Goal: Task Accomplishment & Management: Manage account settings

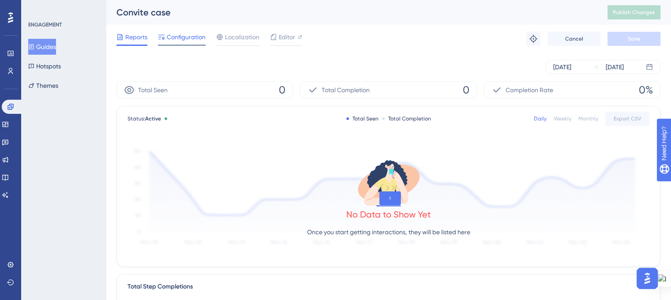
click at [179, 35] on span "Configuration" at bounding box center [186, 37] width 39 height 11
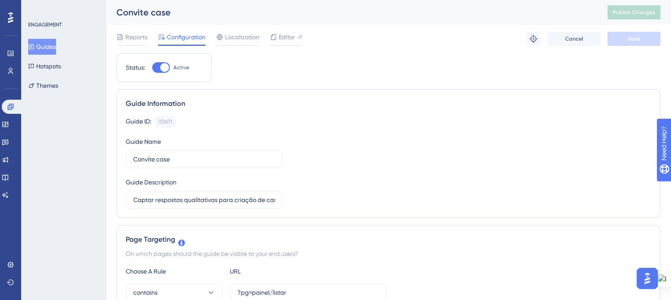
click at [34, 45] on icon at bounding box center [31, 47] width 6 height 6
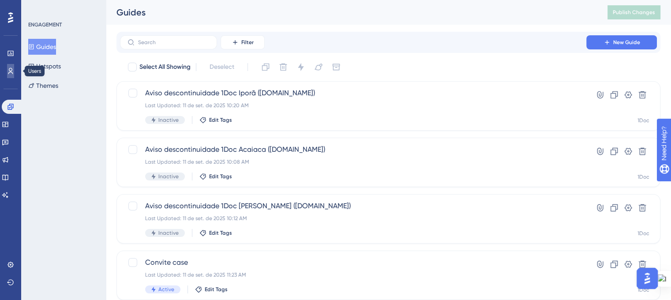
click at [7, 68] on icon at bounding box center [10, 70] width 7 height 7
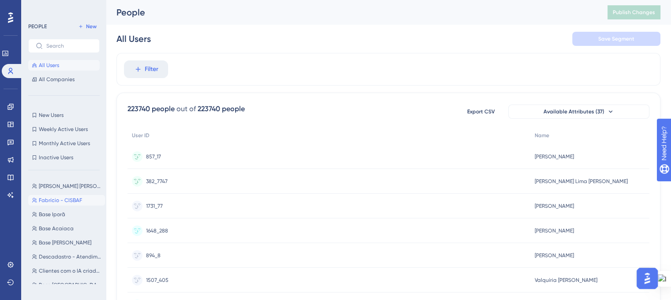
click at [64, 199] on span "Fabrício - CISBAF" at bounding box center [60, 200] width 43 height 7
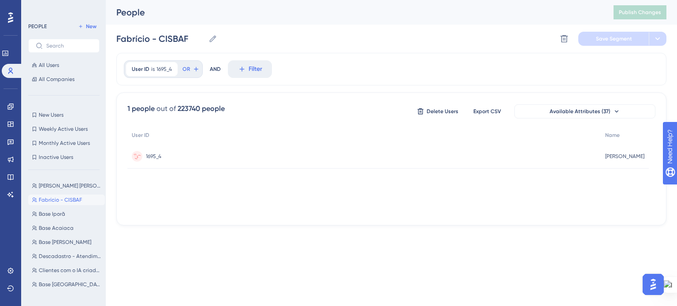
click at [152, 158] on span "1695_4" at bounding box center [153, 156] width 15 height 7
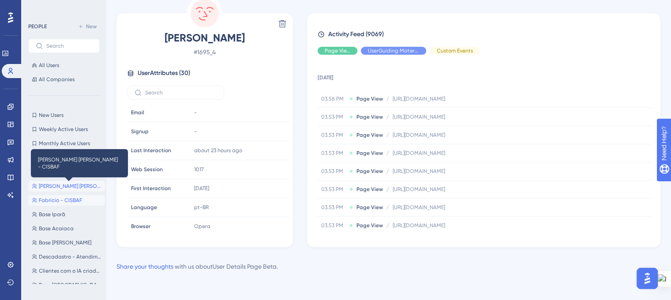
click at [64, 188] on span "Carlos Eduardo Inacio Ribeiro - CISBAF" at bounding box center [70, 186] width 63 height 7
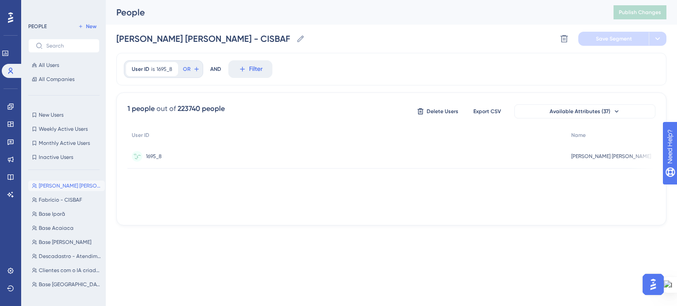
click at [151, 157] on span "1695_8" at bounding box center [154, 156] width 16 height 7
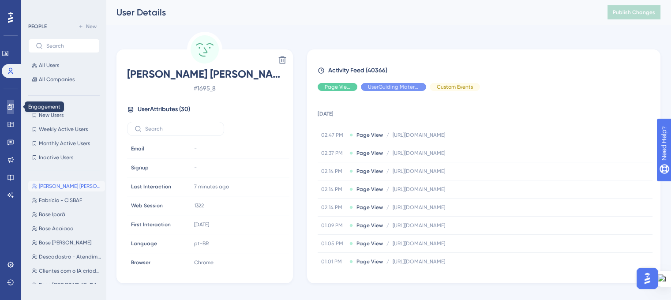
click at [11, 111] on link at bounding box center [10, 107] width 7 height 14
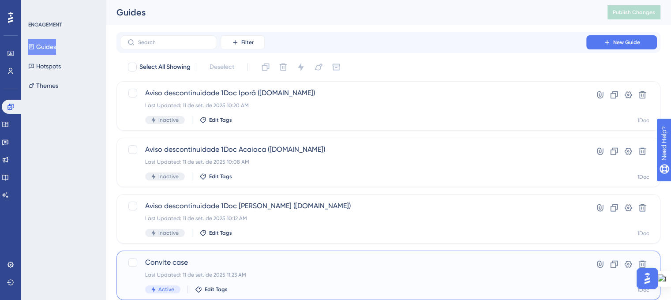
click at [227, 261] on span "Convite case" at bounding box center [353, 262] width 416 height 11
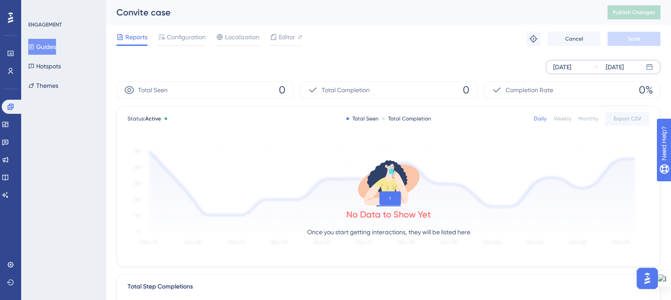
click at [571, 70] on div "Sep 10 2025" at bounding box center [562, 67] width 18 height 11
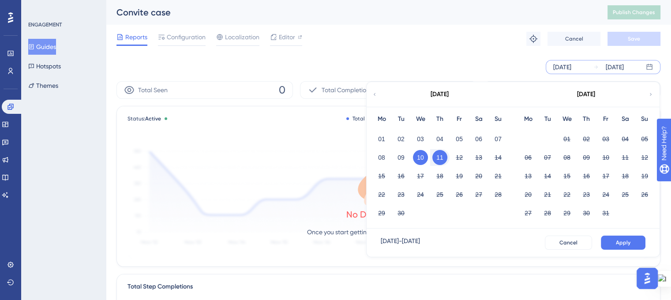
click at [463, 67] on div "Sep 10 2025 Sep 11 2025 September 2025 Mo Tu We Th Fr Sa Su 01 02 03 04 05 06 0…" at bounding box center [388, 67] width 544 height 14
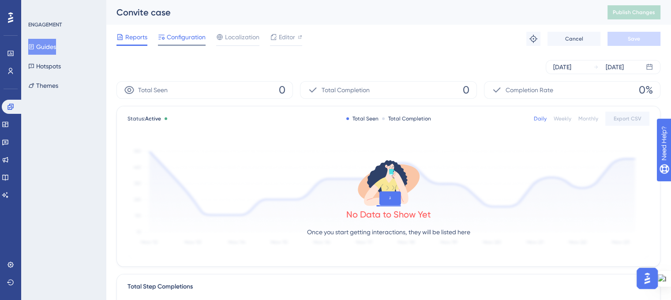
click at [179, 36] on span "Configuration" at bounding box center [186, 37] width 39 height 11
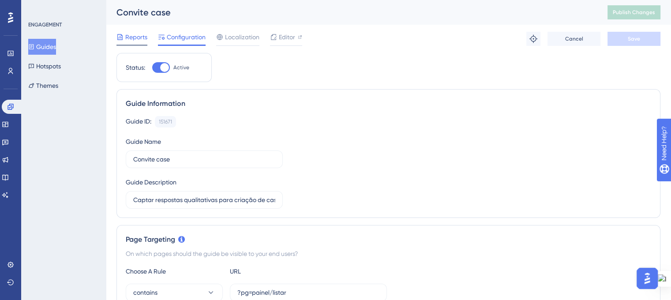
click at [139, 33] on span "Reports" at bounding box center [136, 37] width 22 height 11
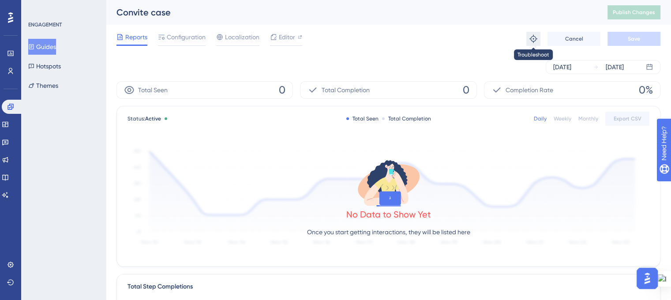
click at [535, 40] on icon at bounding box center [533, 39] width 8 height 8
click at [10, 106] on icon at bounding box center [10, 106] width 7 height 7
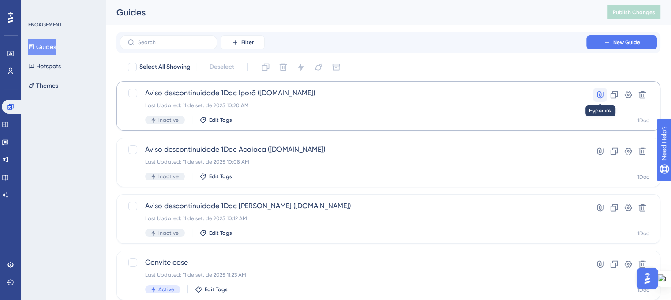
click at [597, 95] on icon at bounding box center [600, 94] width 6 height 7
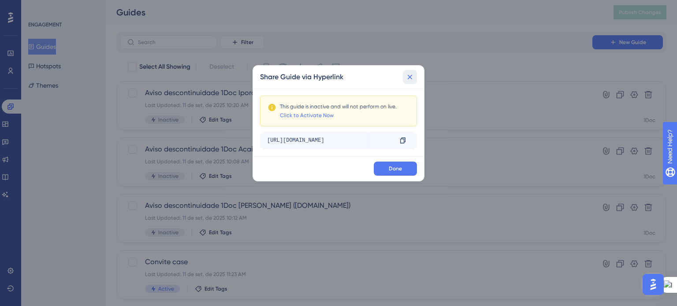
click at [407, 78] on icon at bounding box center [410, 77] width 9 height 9
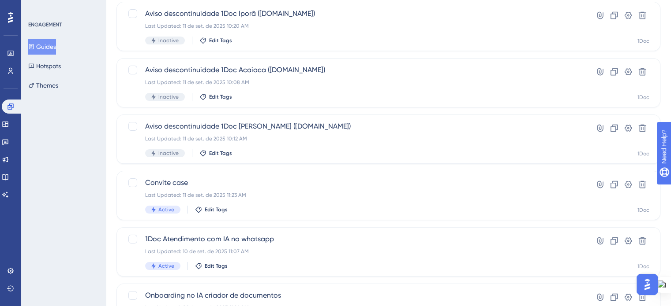
scroll to position [88, 0]
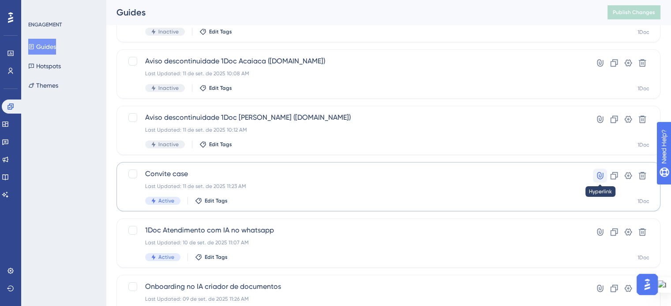
click at [600, 177] on icon at bounding box center [600, 175] width 6 height 7
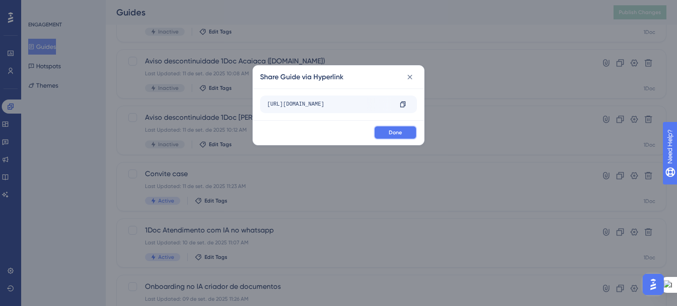
click at [391, 136] on button "Done" at bounding box center [395, 133] width 43 height 14
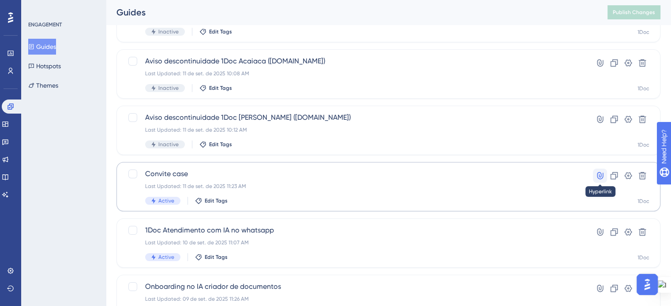
click at [600, 172] on icon at bounding box center [599, 176] width 9 height 9
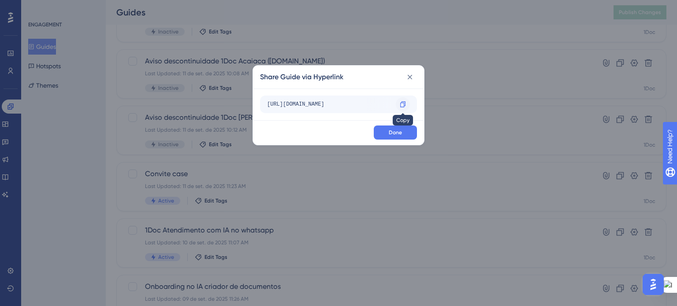
click at [403, 104] on icon at bounding box center [403, 104] width 7 height 7
click at [398, 138] on button "Done" at bounding box center [395, 133] width 43 height 14
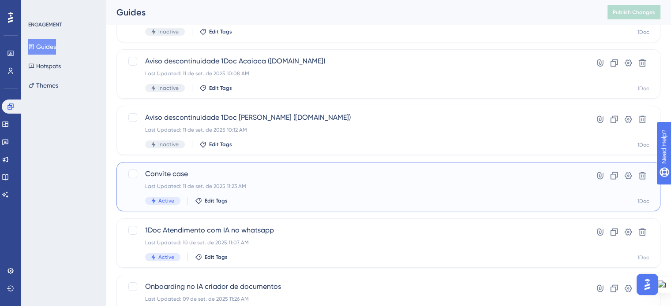
click at [266, 183] on div "Last Updated: 11 de set. de 2025 11:23 AM" at bounding box center [353, 186] width 416 height 7
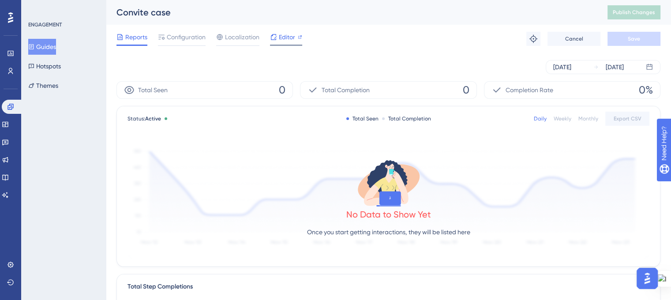
click at [300, 37] on icon at bounding box center [300, 37] width 4 height 4
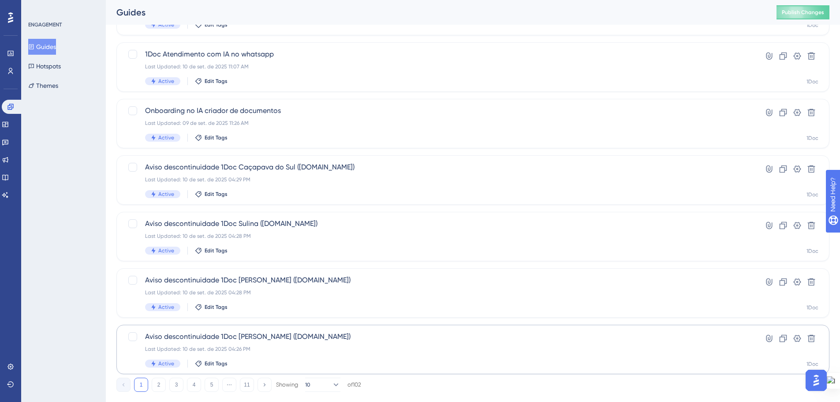
scroll to position [283, 0]
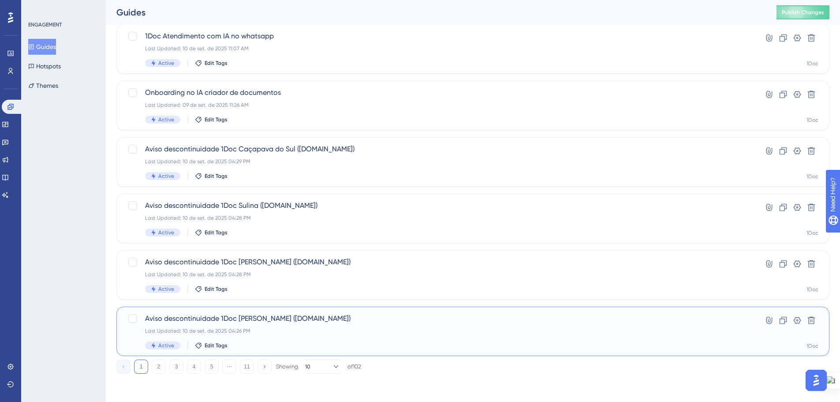
click at [294, 337] on div "Aviso descontinuidade 1Doc Altônia (Gov.br) Last Updated: 10 de set. de 2025 04…" at bounding box center [437, 331] width 585 height 36
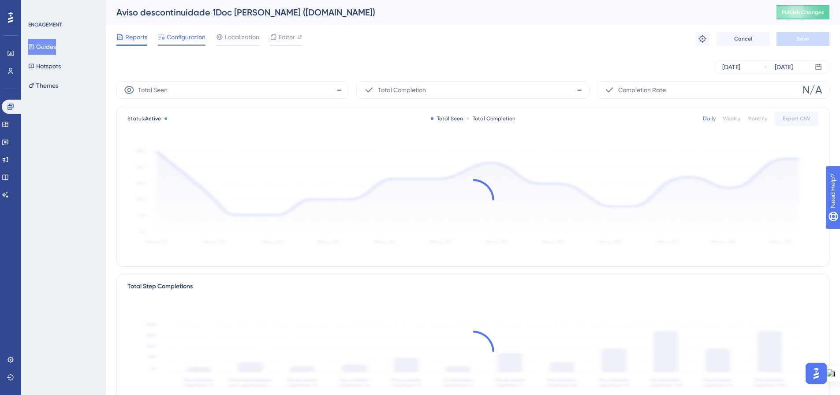
click at [196, 41] on span "Configuration" at bounding box center [186, 37] width 39 height 11
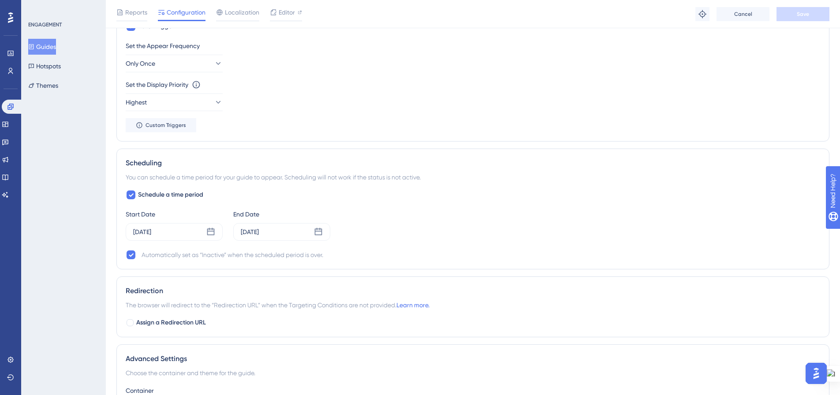
scroll to position [485, 0]
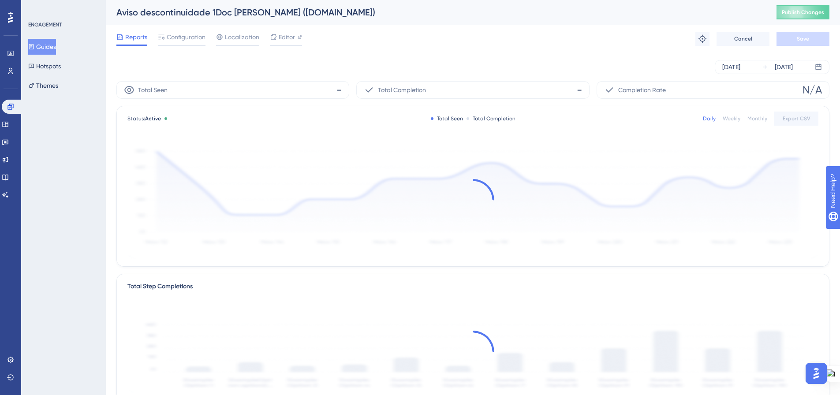
click at [53, 50] on button "Guides" at bounding box center [42, 47] width 28 height 16
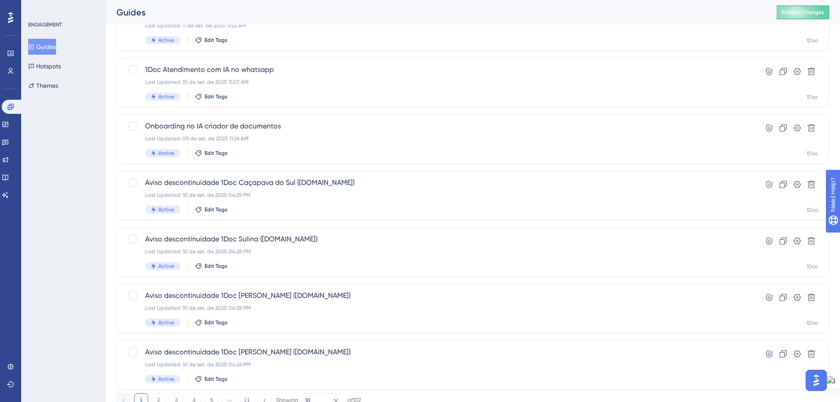
scroll to position [283, 0]
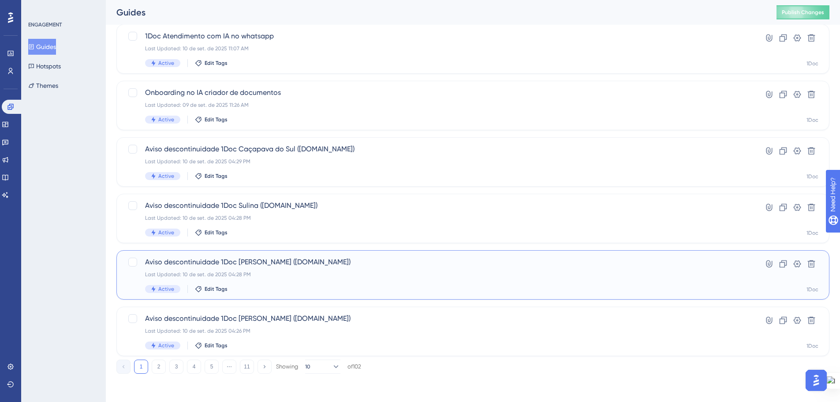
click at [346, 276] on div "Last Updated: 10 de set. de 2025 04:28 PM" at bounding box center [437, 274] width 585 height 7
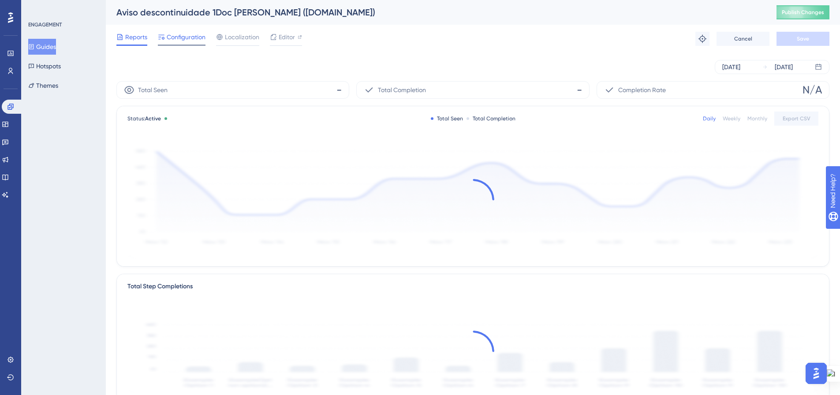
click at [172, 37] on span "Configuration" at bounding box center [186, 37] width 39 height 11
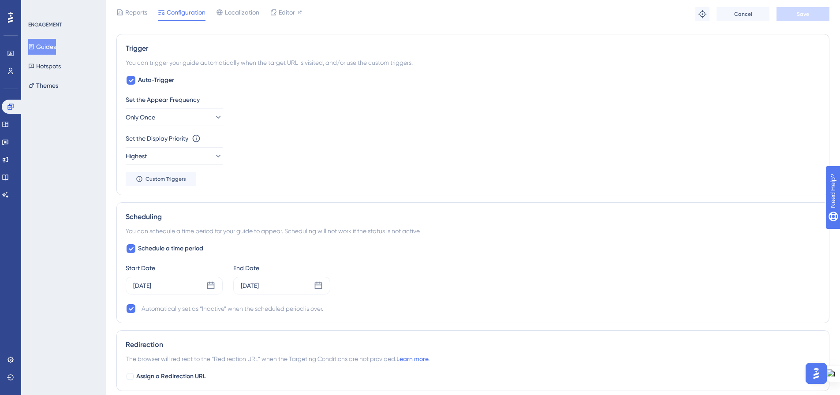
scroll to position [441, 0]
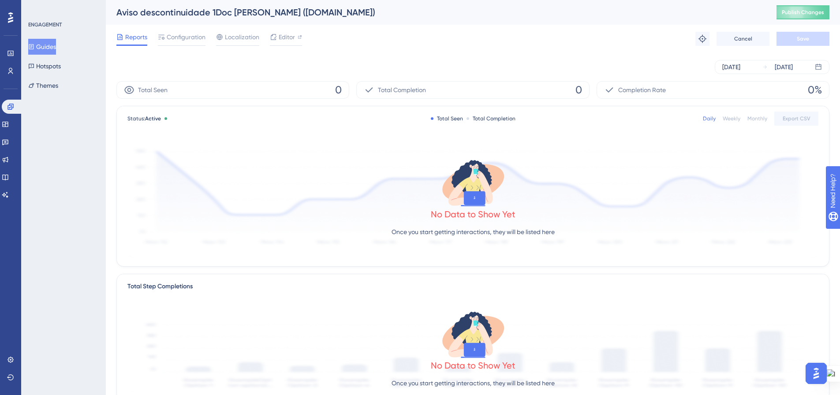
click at [49, 42] on button "Guides" at bounding box center [42, 47] width 28 height 16
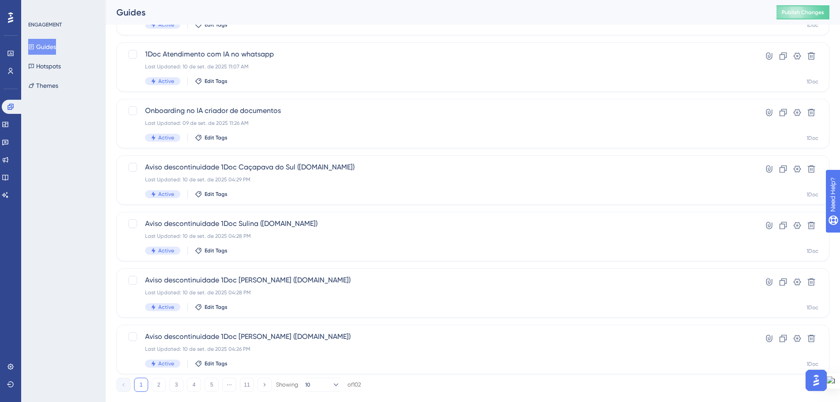
scroll to position [283, 0]
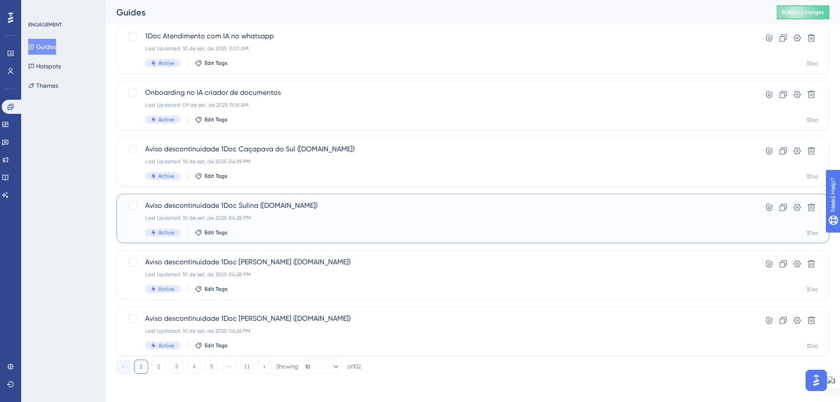
click at [273, 217] on div "Last Updated: 10 de set. de 2025 04:28 PM" at bounding box center [437, 217] width 585 height 7
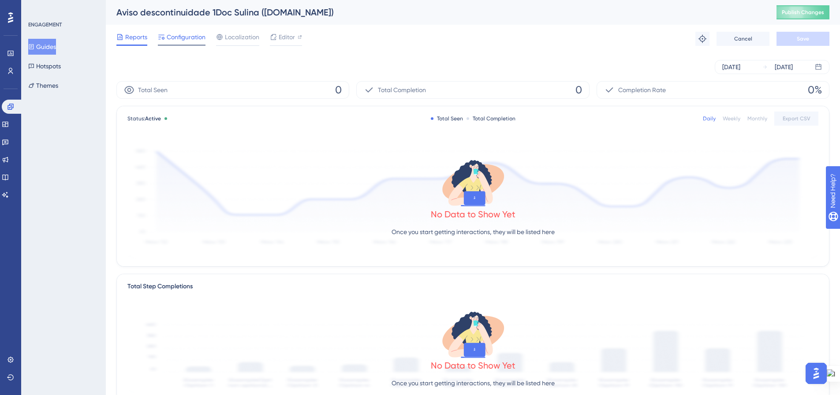
click at [183, 39] on span "Configuration" at bounding box center [186, 37] width 39 height 11
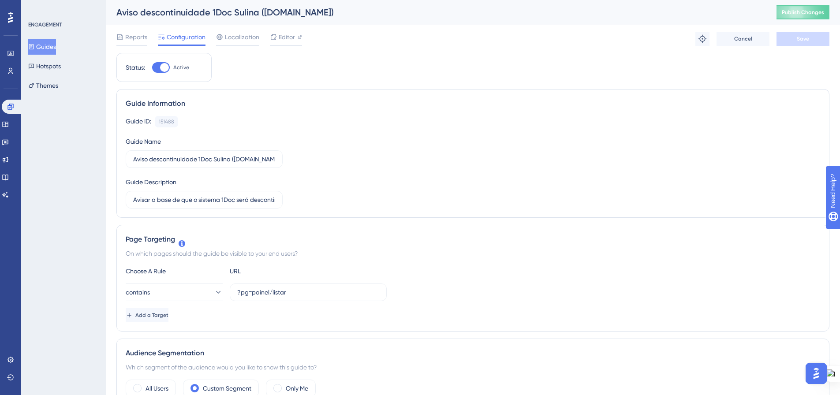
click at [46, 46] on button "Guides" at bounding box center [42, 47] width 28 height 16
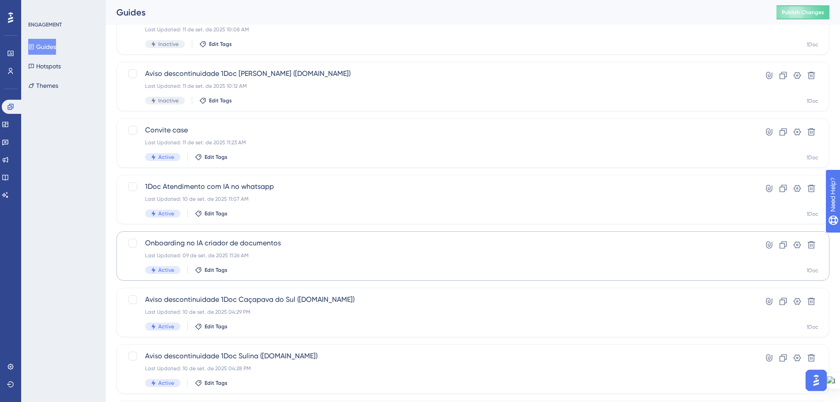
scroll to position [176, 0]
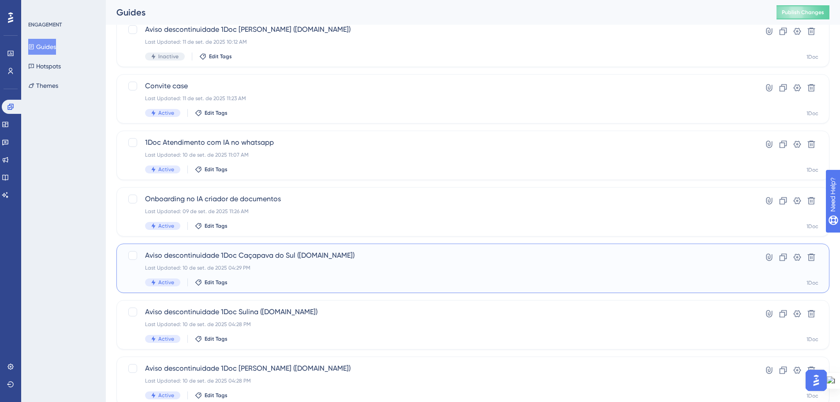
click at [278, 263] on div "Aviso descontinuidade 1Doc Caçapava do Sul (Gov.br) Last Updated: 10 de set. de…" at bounding box center [437, 268] width 585 height 36
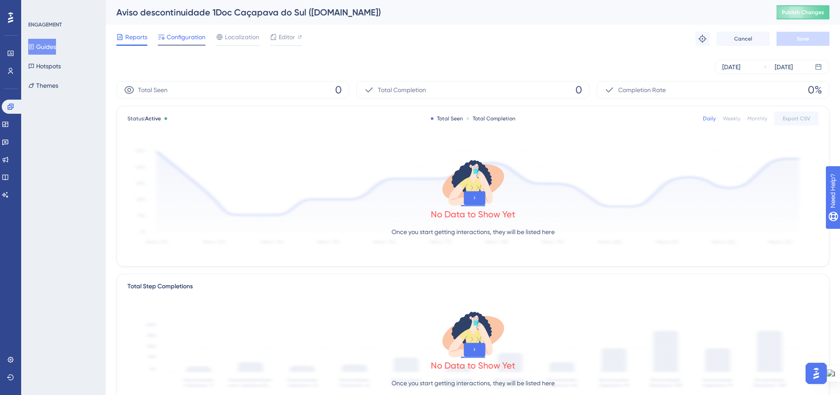
click at [180, 42] on span "Configuration" at bounding box center [186, 37] width 39 height 11
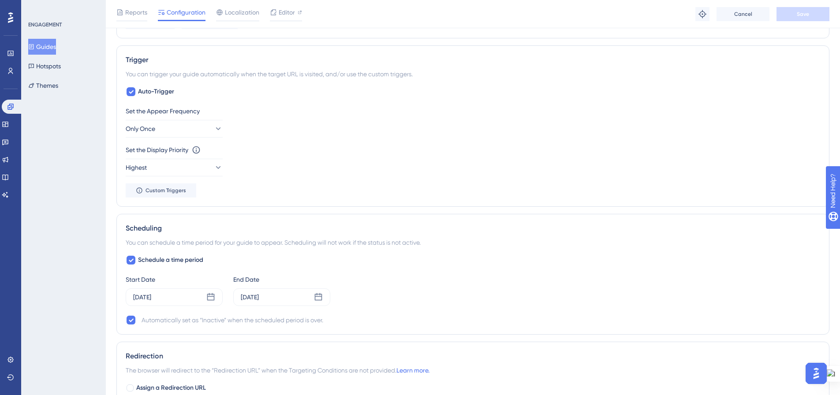
scroll to position [441, 0]
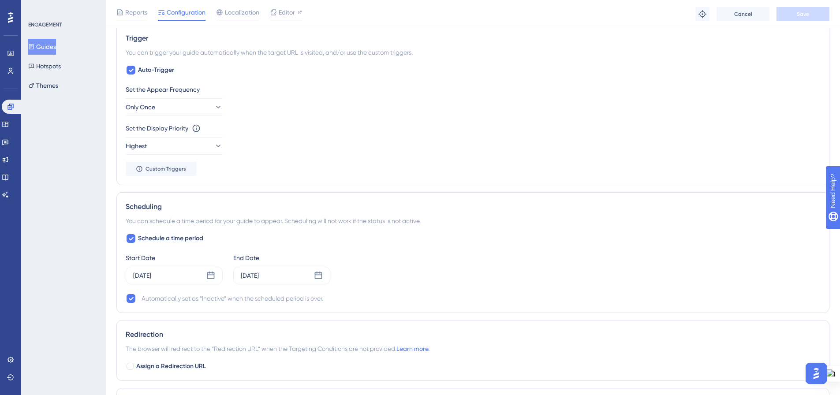
drag, startPoint x: 48, startPoint y: 50, endPoint x: 112, endPoint y: 112, distance: 89.8
click at [48, 50] on button "Guides" at bounding box center [42, 47] width 28 height 16
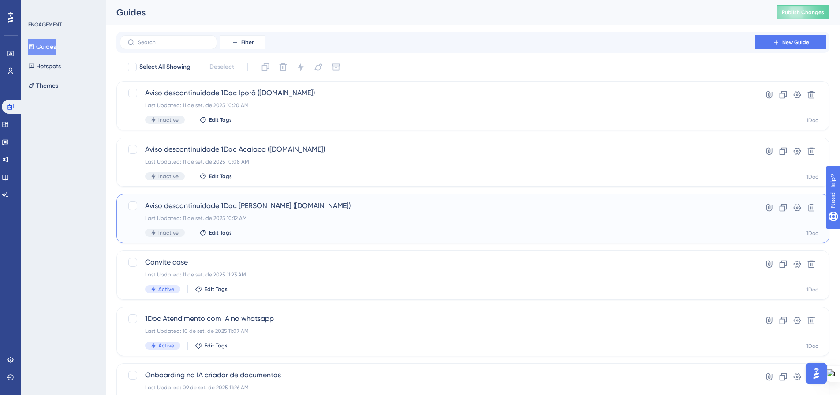
click at [336, 215] on div "Last Updated: 11 de set. de 2025 10:12 AM" at bounding box center [437, 218] width 585 height 7
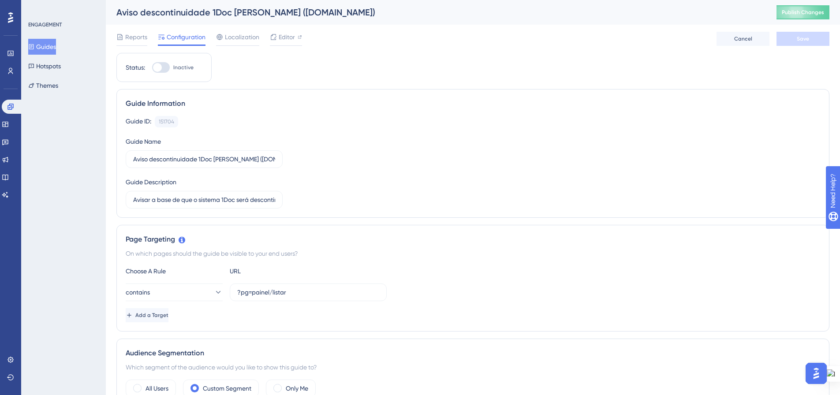
click at [51, 46] on button "Guides" at bounding box center [42, 47] width 28 height 16
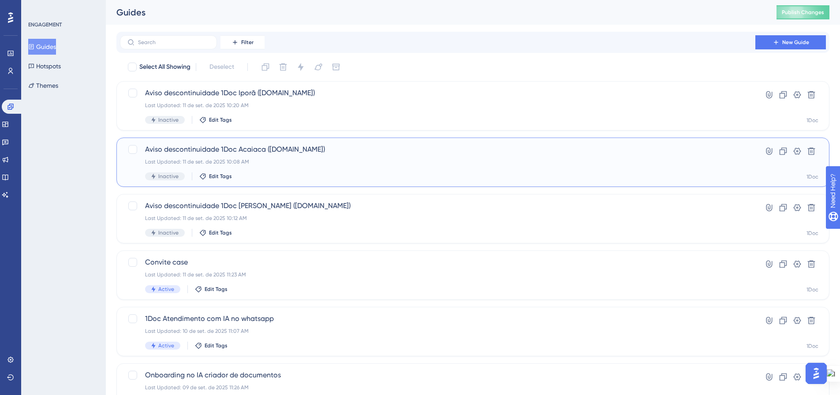
click at [295, 158] on div "Last Updated: 11 de set. de 2025 10:08 AM" at bounding box center [437, 161] width 585 height 7
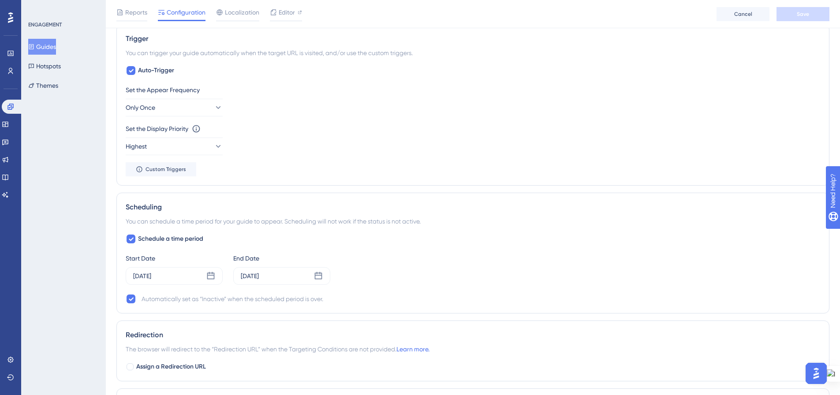
scroll to position [441, 0]
click at [326, 273] on div "[DATE]" at bounding box center [281, 276] width 97 height 18
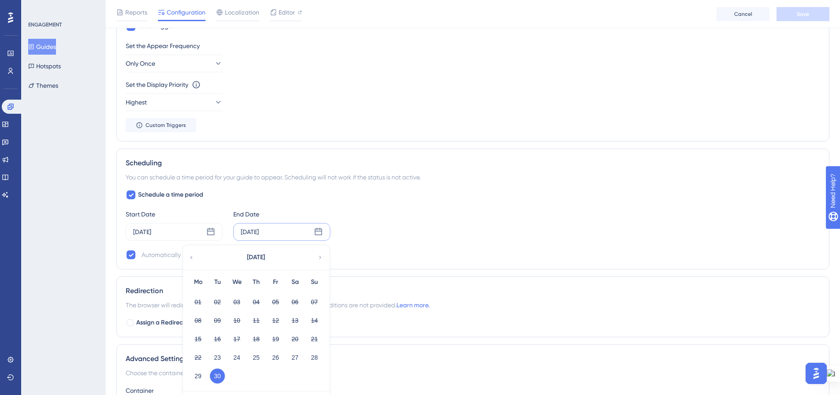
scroll to position [485, 0]
click at [318, 257] on icon at bounding box center [320, 257] width 6 height 8
click at [218, 341] on button "14" at bounding box center [217, 338] width 15 height 15
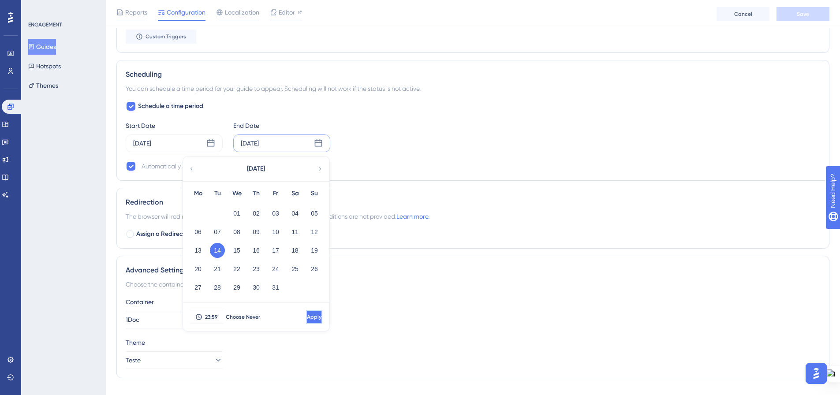
click at [306, 311] on button "Apply" at bounding box center [314, 317] width 16 height 14
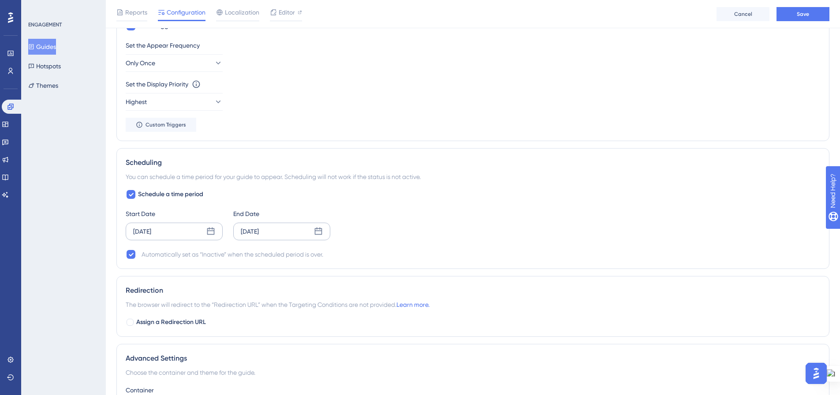
click at [210, 230] on icon at bounding box center [210, 231] width 9 height 9
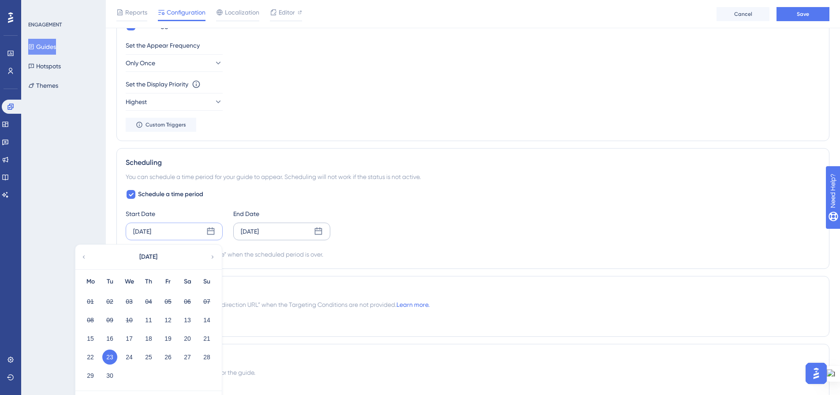
click at [216, 255] on div "[DATE]" at bounding box center [148, 257] width 146 height 25
click at [214, 257] on icon at bounding box center [212, 257] width 6 height 8
click at [108, 316] on button "07" at bounding box center [109, 320] width 15 height 15
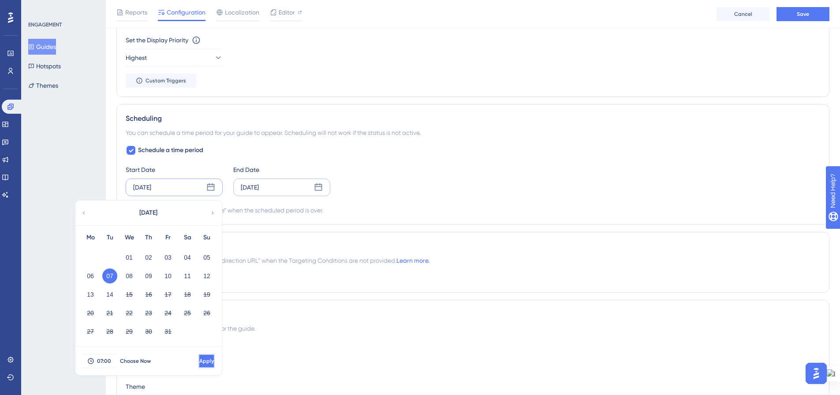
click at [209, 356] on button "Apply" at bounding box center [206, 361] width 16 height 14
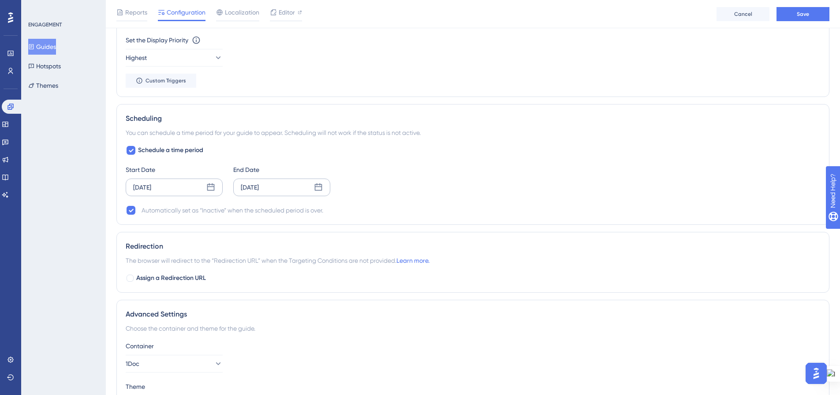
click at [410, 181] on div "Start Date Oct 07 2025 End Date Oct 14 2025" at bounding box center [473, 180] width 694 height 32
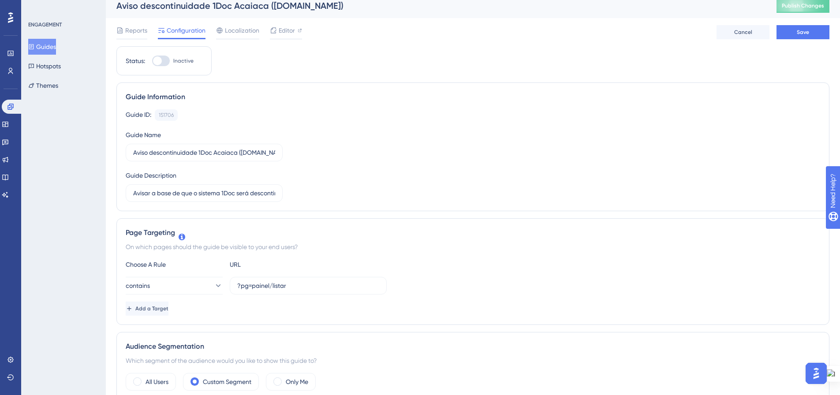
scroll to position [0, 0]
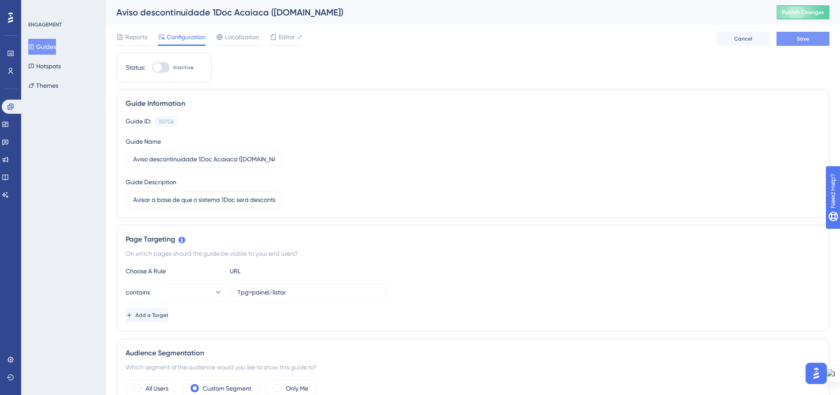
click at [807, 36] on span "Save" at bounding box center [803, 38] width 12 height 7
click at [795, 10] on span "Publish Changes" at bounding box center [803, 12] width 42 height 7
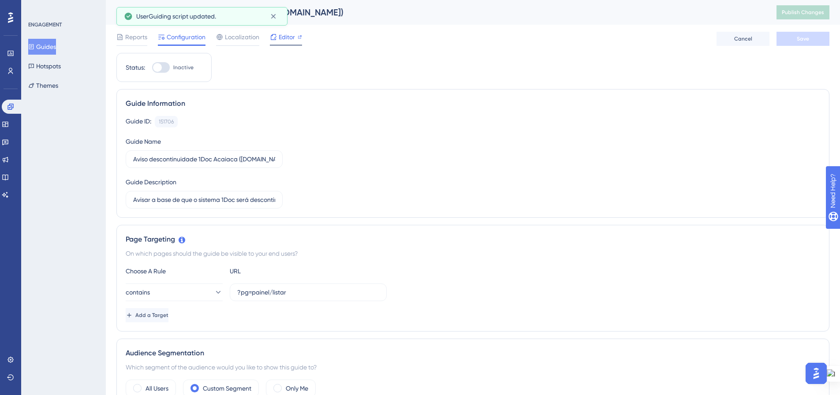
click at [296, 37] on div "Editor" at bounding box center [286, 37] width 32 height 11
click at [46, 43] on button "Guides" at bounding box center [42, 47] width 28 height 16
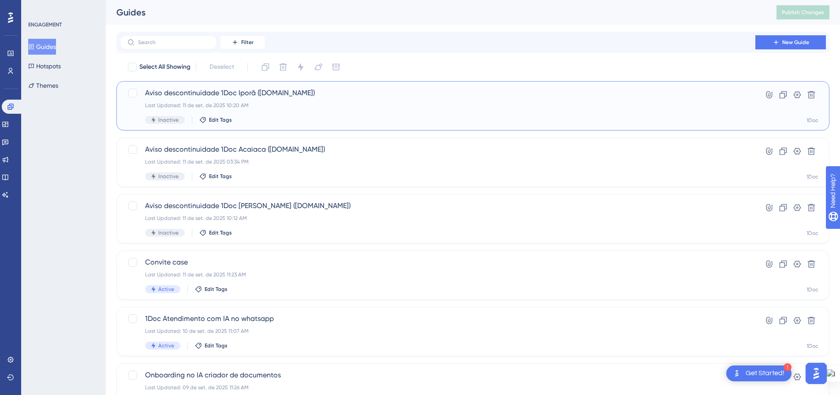
click at [301, 103] on div "Last Updated: 11 de set. de 2025 10:20 AM" at bounding box center [437, 105] width 585 height 7
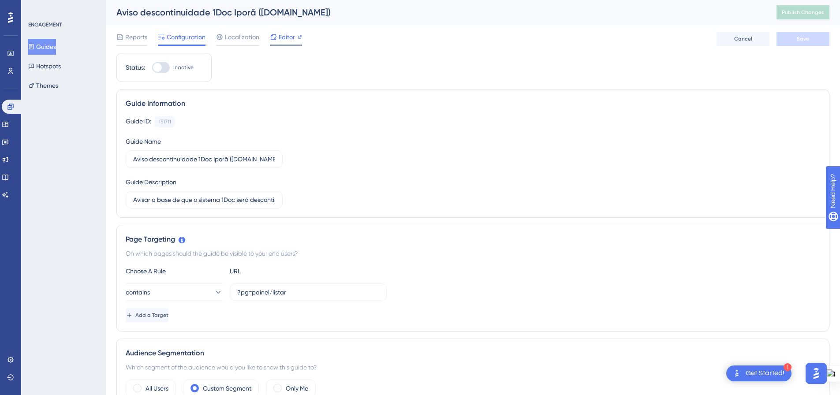
click at [296, 32] on div "Editor" at bounding box center [286, 37] width 32 height 11
click at [50, 44] on button "Guides" at bounding box center [42, 47] width 28 height 16
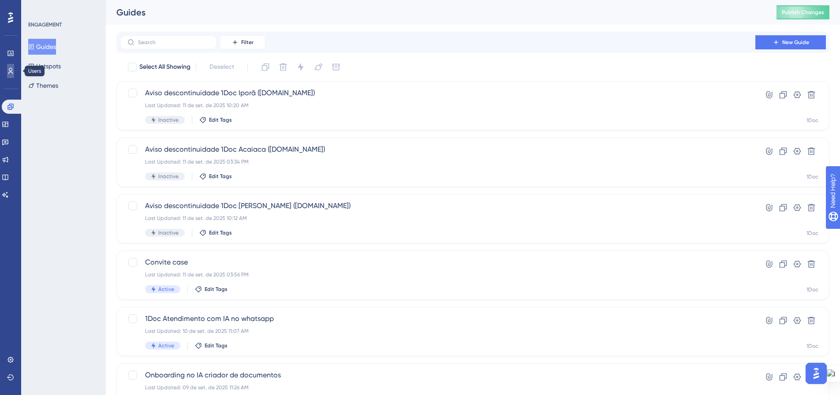
click at [12, 69] on icon at bounding box center [10, 71] width 5 height 6
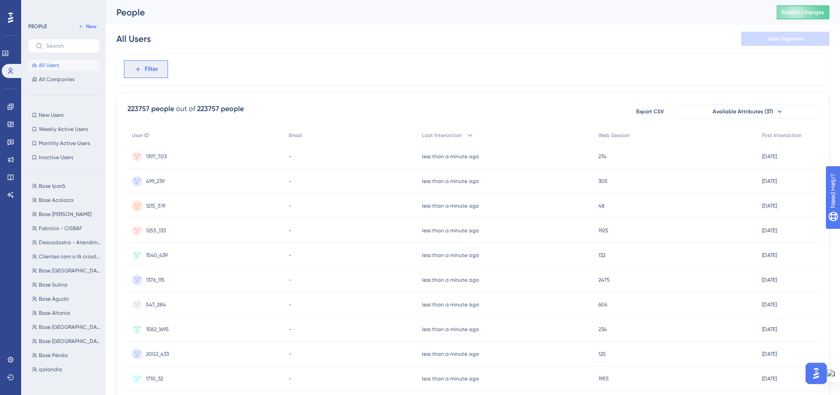
click at [145, 74] on span "Filter" at bounding box center [152, 69] width 14 height 11
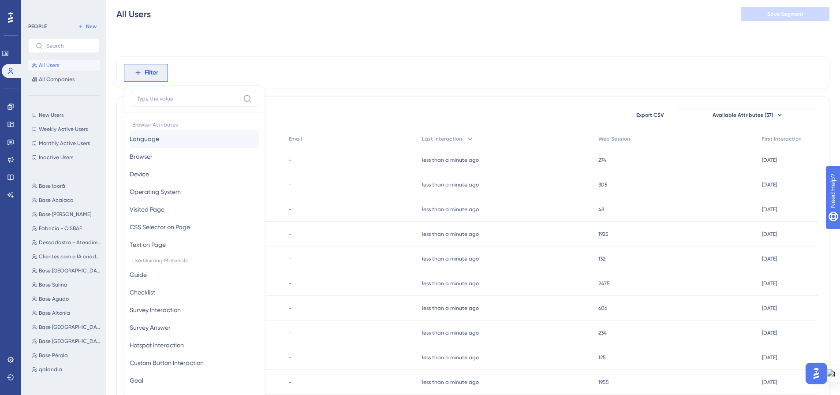
scroll to position [41, 0]
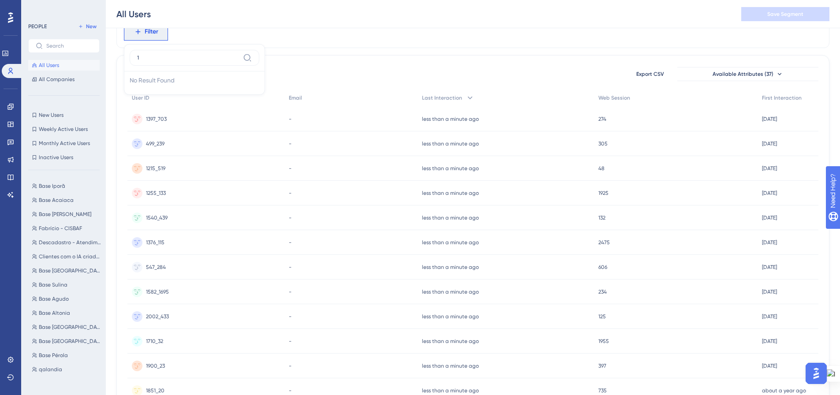
type input "1"
click at [142, 58] on input "1" at bounding box center [188, 57] width 102 height 7
drag, startPoint x: 72, startPoint y: 224, endPoint x: 72, endPoint y: 195, distance: 29.5
click at [72, 224] on button "Fabrício - CISBAF Fabrício - CISBAF" at bounding box center [66, 228] width 77 height 11
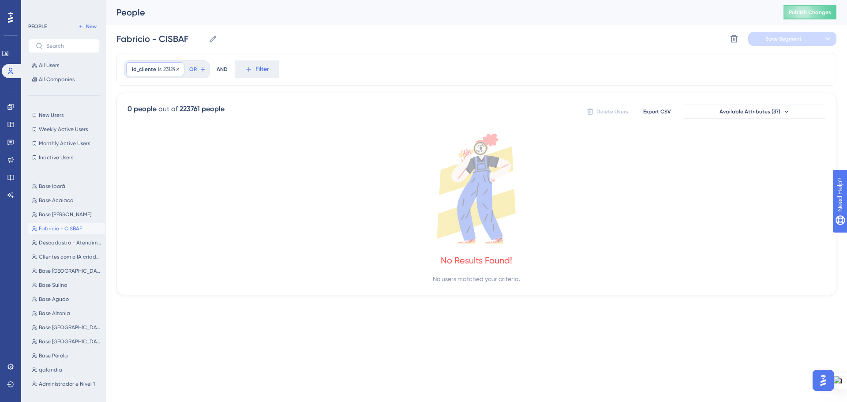
drag, startPoint x: 164, startPoint y: 68, endPoint x: 158, endPoint y: 73, distance: 7.5
click at [164, 69] on span "231295" at bounding box center [170, 69] width 15 height 7
click at [314, 60] on div "id_cliente is 231295 231295 Remove is 231295 is not contains does not contain s…" at bounding box center [476, 69] width 720 height 33
click at [732, 37] on icon at bounding box center [733, 38] width 9 height 9
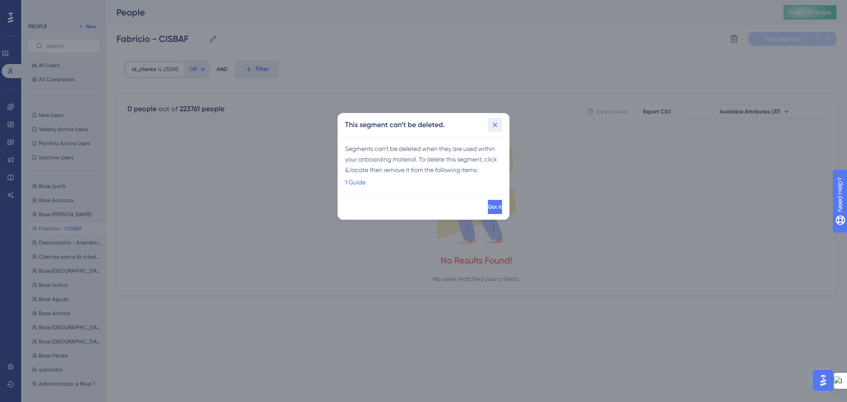
click at [497, 127] on icon at bounding box center [494, 124] width 9 height 9
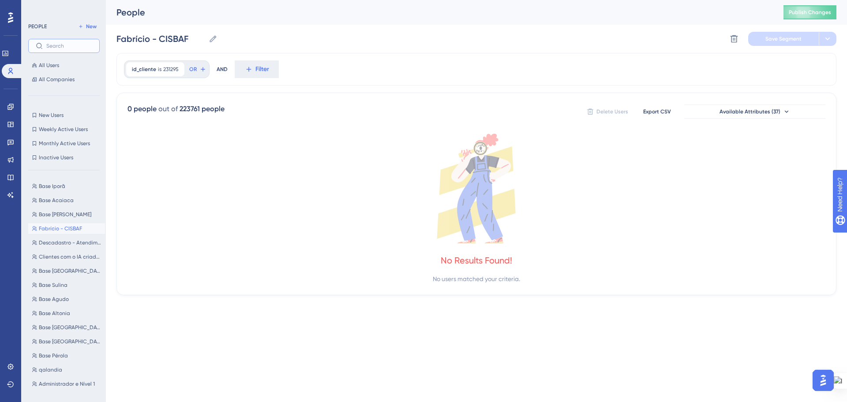
click at [77, 48] on input "text" at bounding box center [69, 46] width 46 height 6
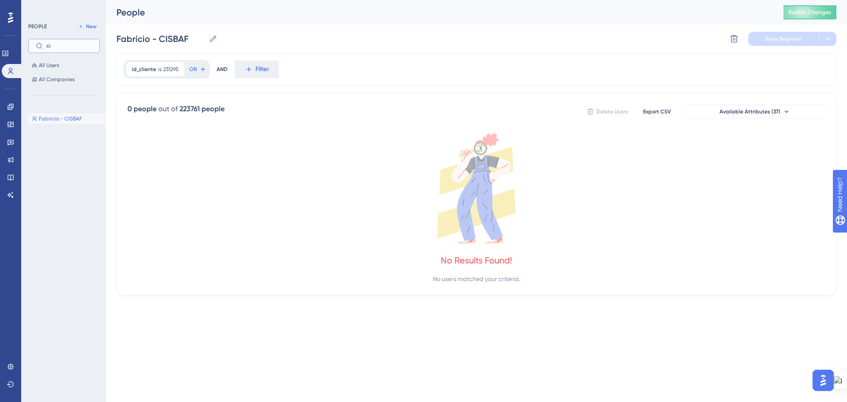
type input "c"
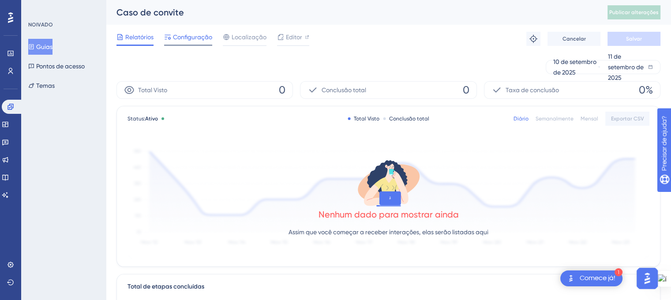
click at [177, 37] on font "Configuração" at bounding box center [192, 37] width 39 height 7
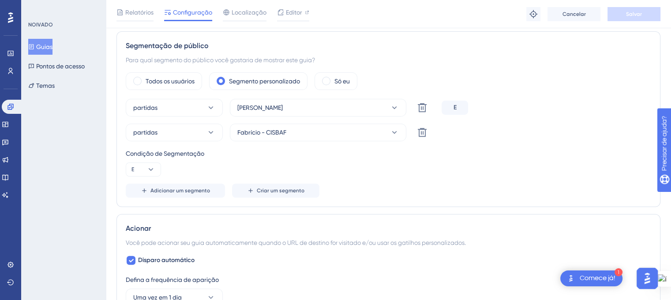
scroll to position [309, 0]
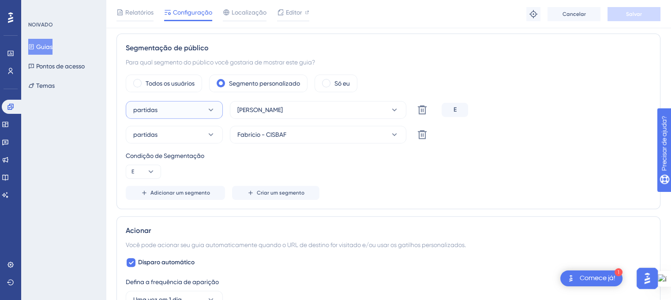
click at [213, 111] on icon at bounding box center [210, 109] width 9 height 9
click at [532, 144] on div "partidas Carlos Eduardo Inácio Ribeiro - CISBAF Excluir E partidas Fabrício - C…" at bounding box center [388, 150] width 525 height 99
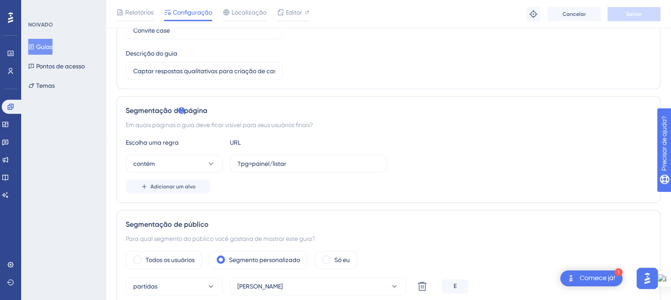
scroll to position [0, 0]
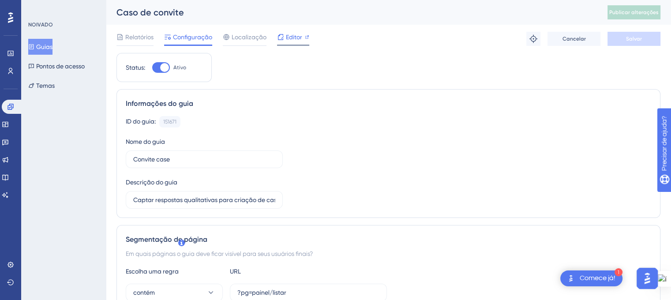
click at [305, 38] on icon at bounding box center [307, 37] width 4 height 4
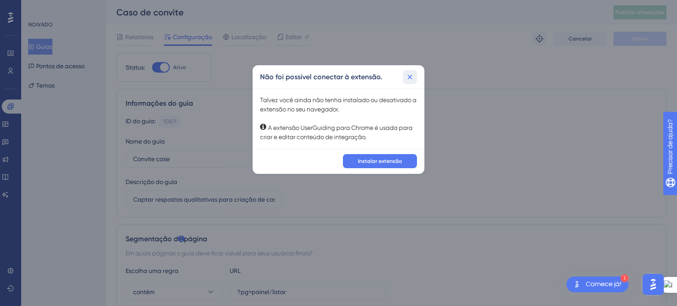
click at [413, 73] on icon at bounding box center [410, 77] width 9 height 9
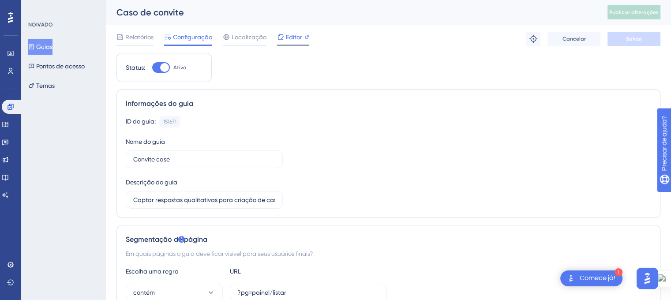
click at [296, 39] on font "Editor" at bounding box center [294, 37] width 16 height 7
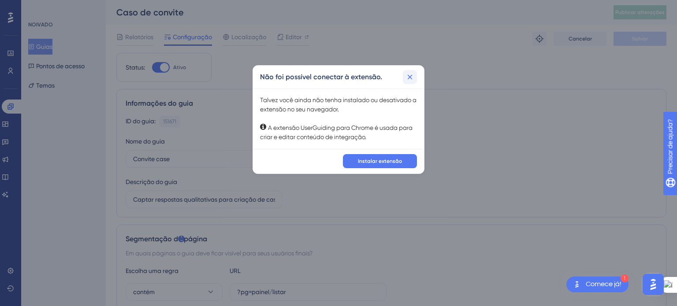
click at [411, 79] on icon at bounding box center [410, 77] width 9 height 9
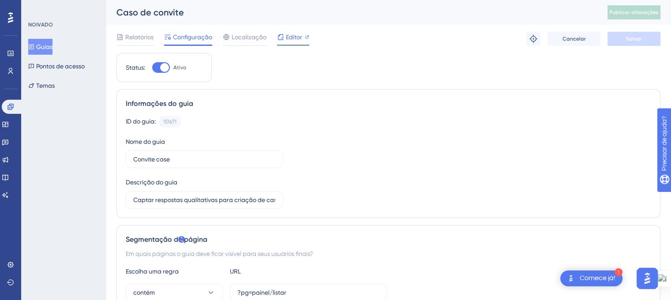
click at [305, 37] on icon at bounding box center [307, 37] width 4 height 4
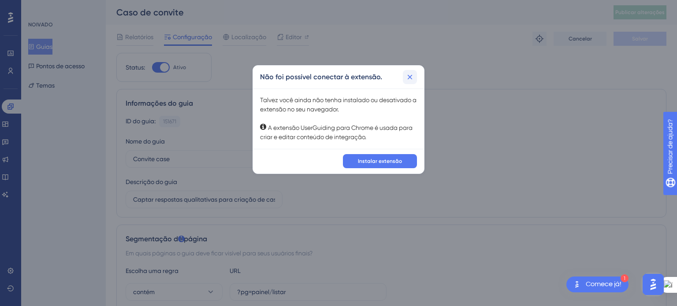
click at [410, 75] on icon at bounding box center [410, 77] width 9 height 9
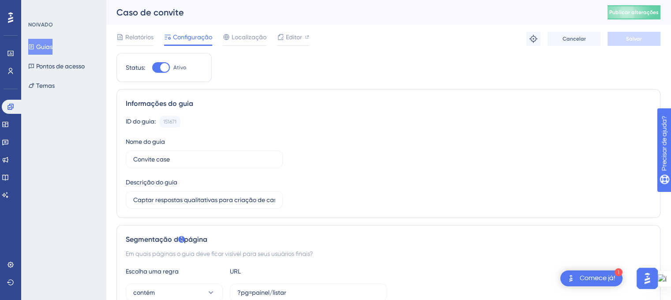
drag, startPoint x: 41, startPoint y: 49, endPoint x: 90, endPoint y: 92, distance: 65.3
click at [41, 49] on button "Guias" at bounding box center [40, 47] width 24 height 16
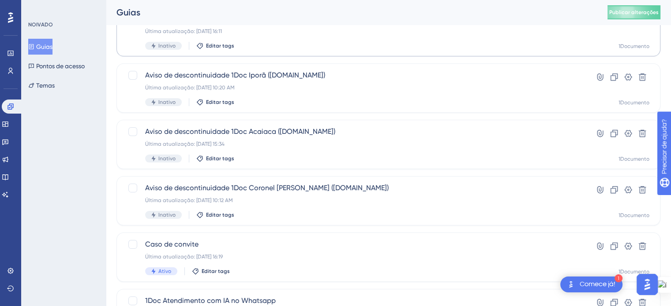
scroll to position [132, 0]
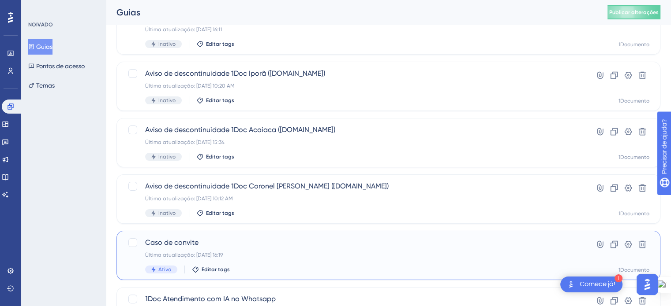
click at [287, 239] on span "Caso de convite" at bounding box center [353, 243] width 416 height 11
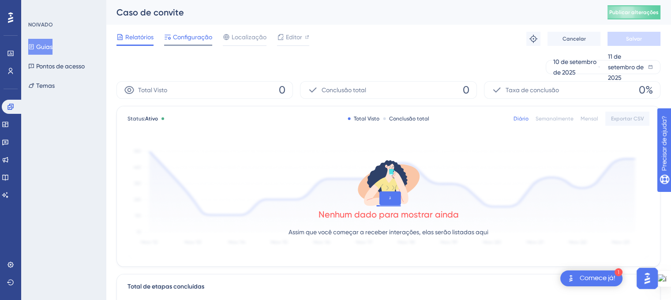
click at [189, 40] on font "Configuração" at bounding box center [192, 37] width 39 height 7
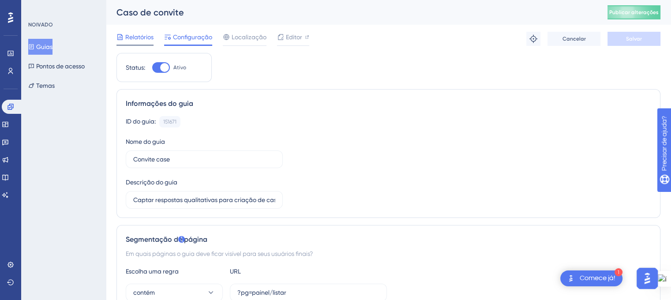
click at [137, 37] on font "Relatórios" at bounding box center [139, 37] width 28 height 7
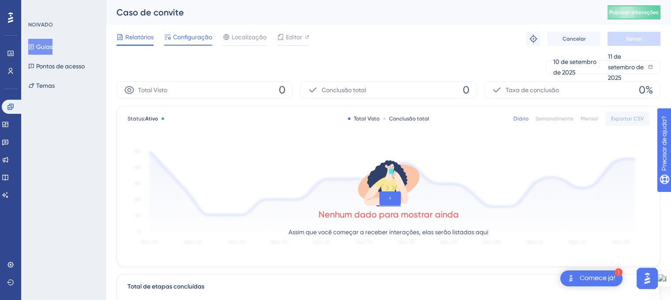
click at [172, 45] on div at bounding box center [188, 45] width 48 height 1
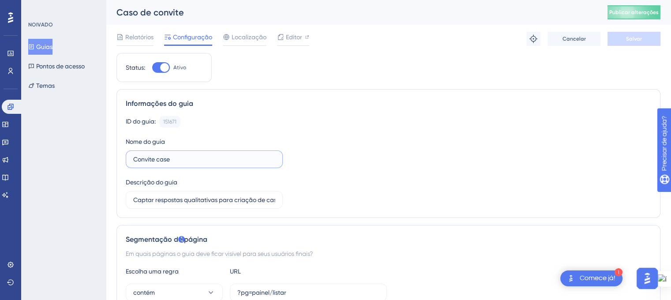
click at [175, 160] on input "Convite case" at bounding box center [204, 159] width 142 height 10
type input "Convite case CISBAF"
click at [635, 40] on font "Salvar" at bounding box center [634, 39] width 16 height 6
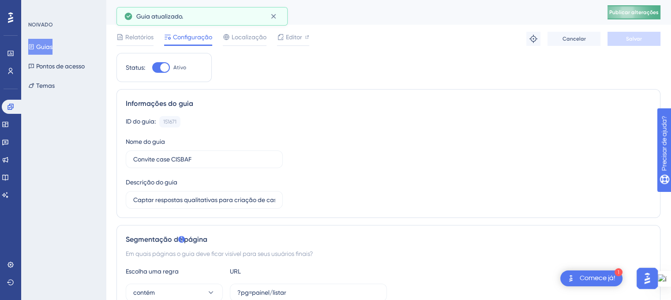
click at [631, 16] on button "Publicar alterações" at bounding box center [633, 12] width 53 height 14
drag, startPoint x: 35, startPoint y: 48, endPoint x: 53, endPoint y: 61, distance: 22.4
click at [34, 48] on icon at bounding box center [31, 47] width 6 height 6
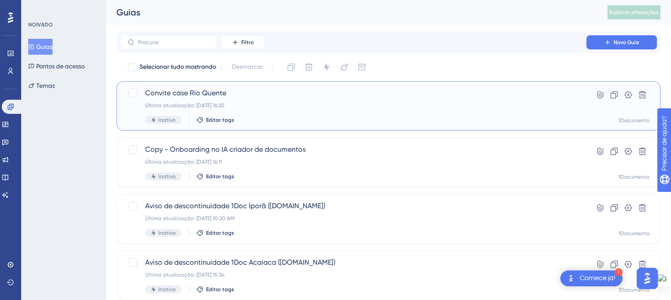
click at [243, 96] on span "Convite case Rio Quente" at bounding box center [353, 93] width 416 height 11
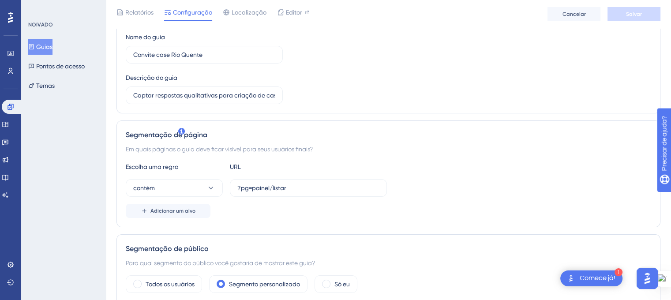
scroll to position [132, 0]
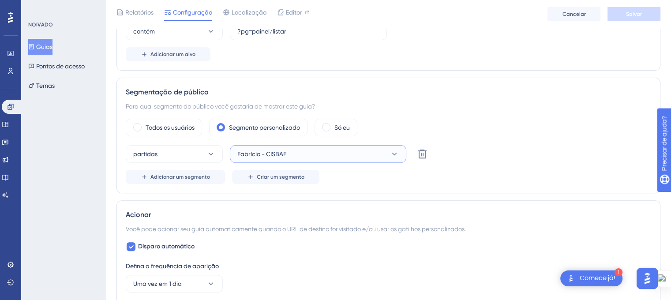
click at [392, 155] on icon at bounding box center [394, 153] width 9 height 9
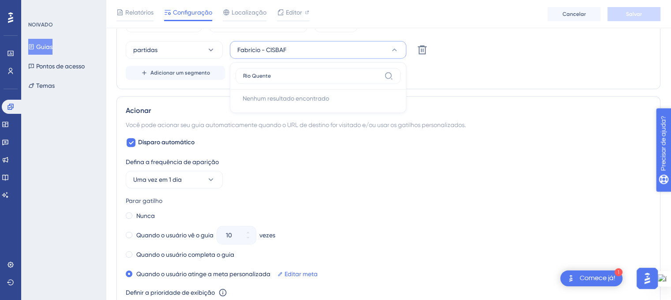
type input "Rio Quente"
click at [467, 49] on div "partidas Fabrício - CISBAF Rio Quente Nenhum resultado encontrado Nenhum result…" at bounding box center [388, 50] width 525 height 18
click at [394, 49] on icon at bounding box center [394, 49] width 9 height 9
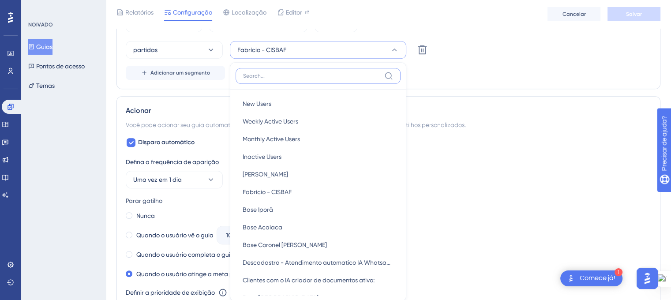
scroll to position [376, 0]
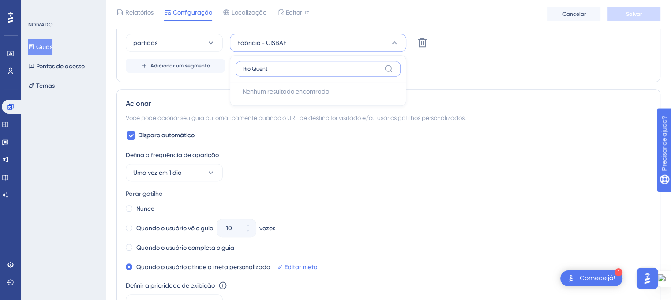
type input "Rio Quente"
drag, startPoint x: 259, startPoint y: 70, endPoint x: 235, endPoint y: 70, distance: 23.8
click at [235, 70] on label "Rio Quente" at bounding box center [317, 69] width 165 height 16
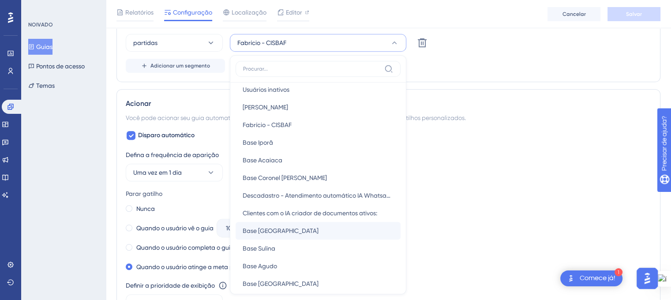
scroll to position [0, 0]
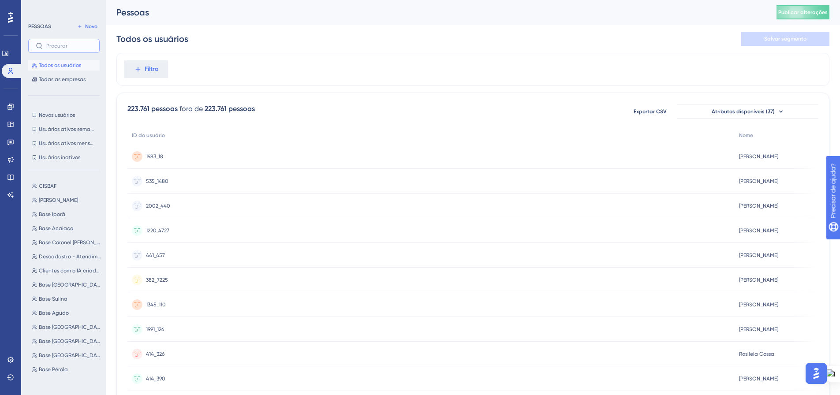
click at [59, 44] on input "text" at bounding box center [69, 46] width 46 height 6
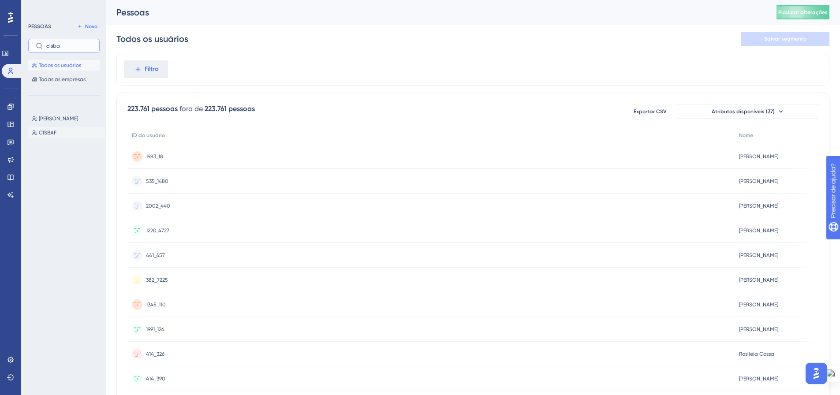
type input "cisba"
click at [49, 133] on font "CISBAF" at bounding box center [48, 133] width 18 height 6
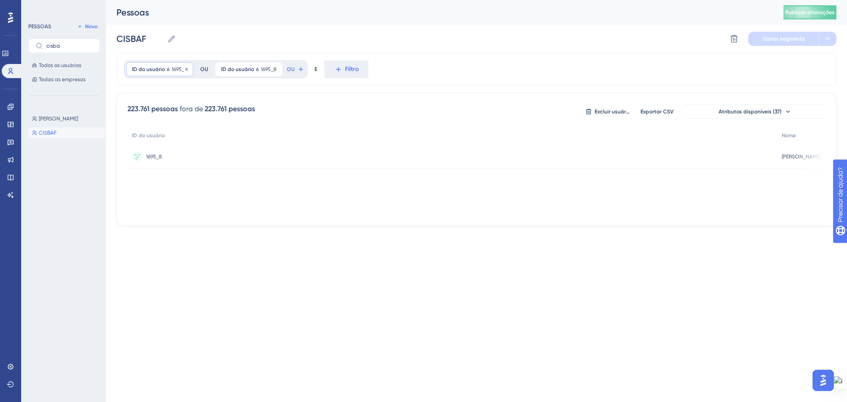
click at [162, 74] on div "ID do usuário é 1695_8 1695_8 Remover" at bounding box center [159, 69] width 67 height 14
type input "1695_4"
click at [225, 228] on font "Feito" at bounding box center [221, 228] width 14 height 7
click at [787, 40] on font "Salvar segmento" at bounding box center [783, 39] width 42 height 6
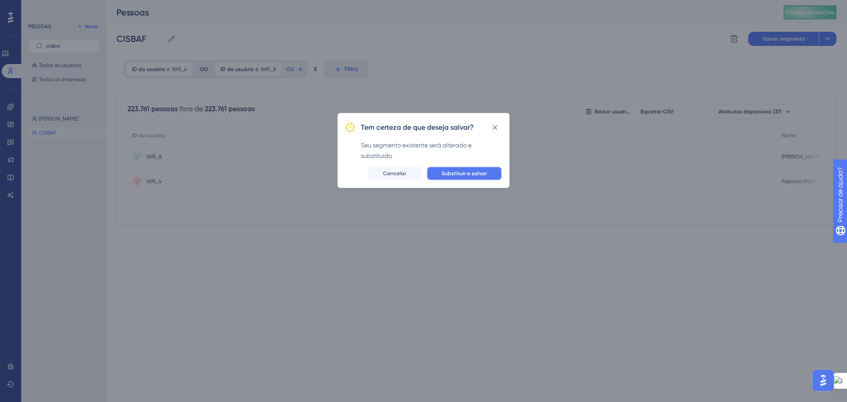
click at [470, 171] on font "Substituir e salvar" at bounding box center [463, 173] width 45 height 6
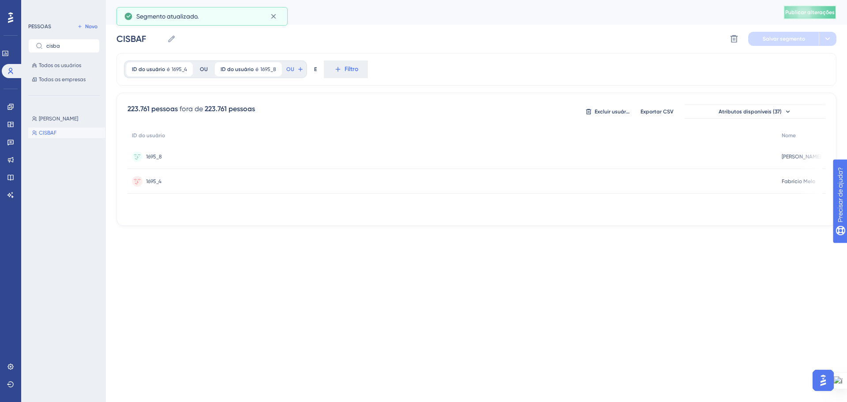
click at [797, 11] on font "Publicar alterações" at bounding box center [809, 12] width 49 height 6
click at [7, 68] on icon at bounding box center [10, 70] width 7 height 7
click at [10, 109] on icon at bounding box center [10, 106] width 7 height 7
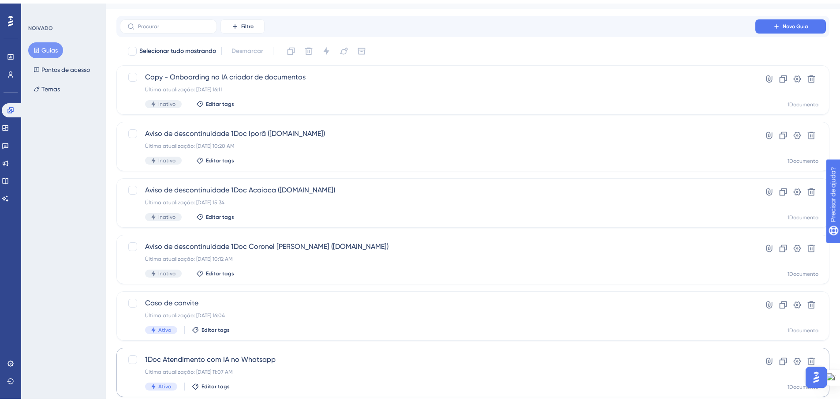
scroll to position [44, 0]
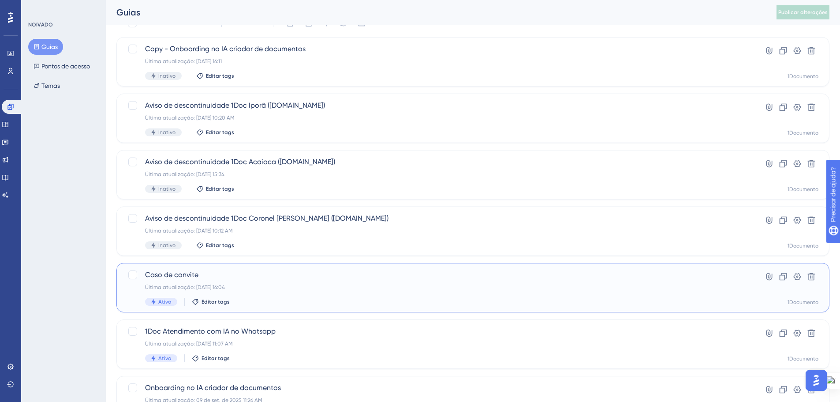
click at [315, 273] on span "Caso de convite" at bounding box center [437, 274] width 585 height 11
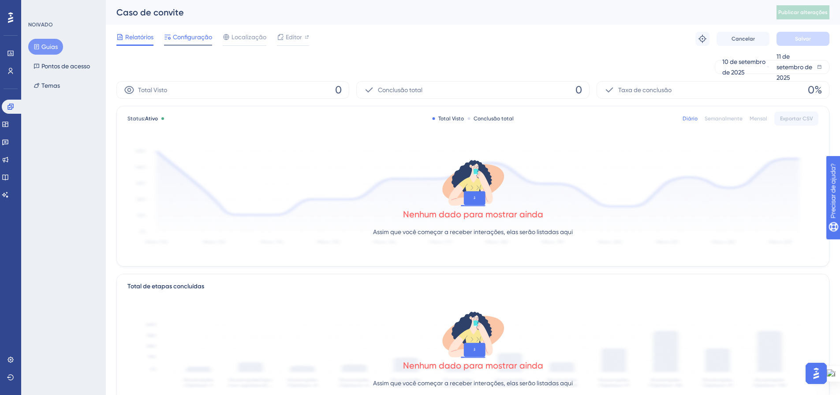
click at [175, 45] on div at bounding box center [188, 45] width 48 height 1
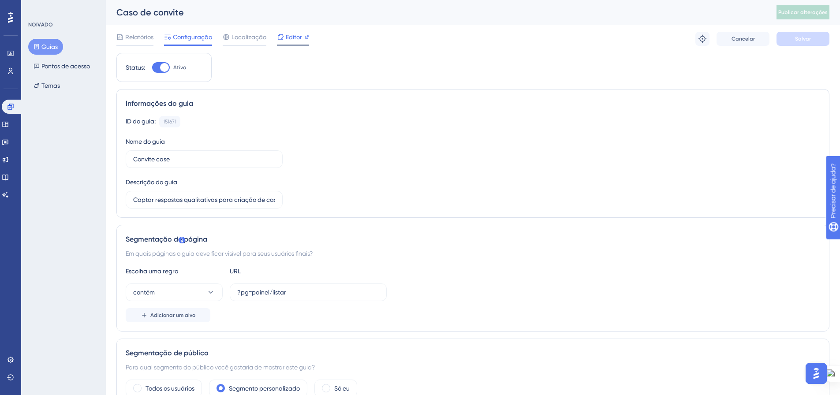
click at [303, 37] on div "Editor" at bounding box center [293, 37] width 32 height 11
click at [803, 15] on font "Publicar alterações" at bounding box center [802, 12] width 49 height 6
click at [39, 43] on button "Guias" at bounding box center [45, 47] width 35 height 16
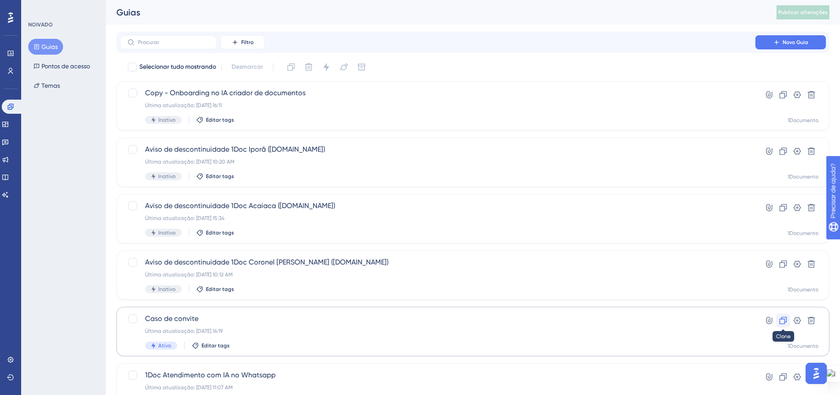
click at [787, 319] on icon at bounding box center [783, 320] width 9 height 9
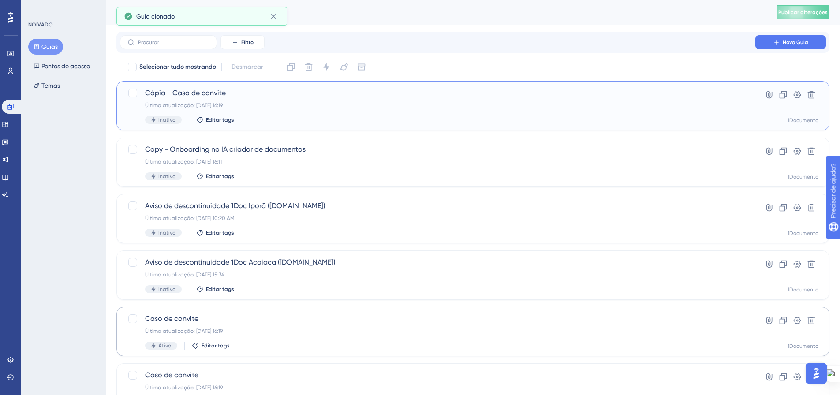
click at [248, 99] on div "Cópia - Caso de convite Última atualização: 11 de set. de 2025 16:19 Inativo Ed…" at bounding box center [437, 106] width 585 height 36
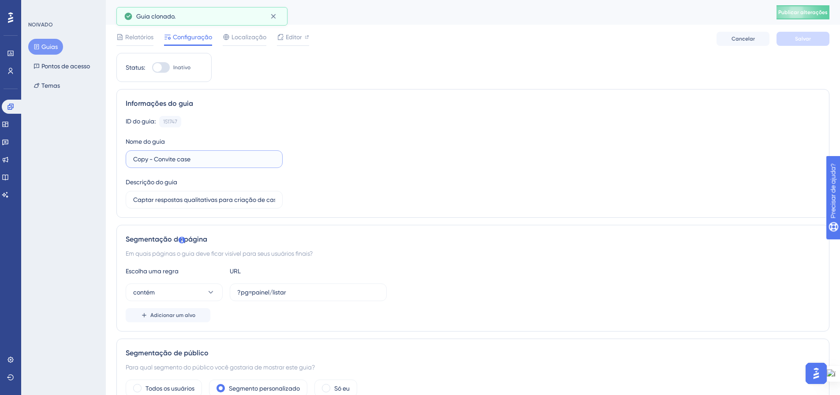
drag, startPoint x: 154, startPoint y: 158, endPoint x: 128, endPoint y: 159, distance: 26.0
click at [128, 159] on label "Copy - Convite case" at bounding box center [204, 159] width 157 height 18
click at [203, 161] on input "Convite case" at bounding box center [204, 159] width 142 height 10
type input "Convite case Rio Quente"
click at [329, 172] on div "ID do guia: 151747 Cópia Nome do guia Convite case Rio Quente Descrição do guia…" at bounding box center [473, 162] width 694 height 93
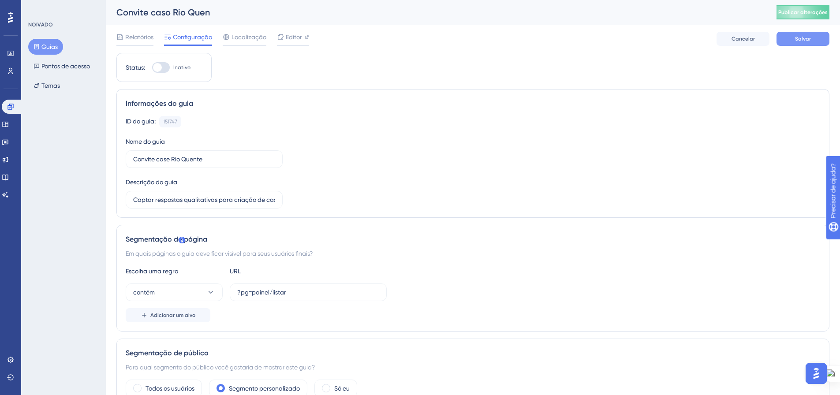
click at [814, 34] on button "Salvar" at bounding box center [803, 39] width 53 height 14
click at [811, 14] on font "Publicar alterações" at bounding box center [802, 12] width 49 height 6
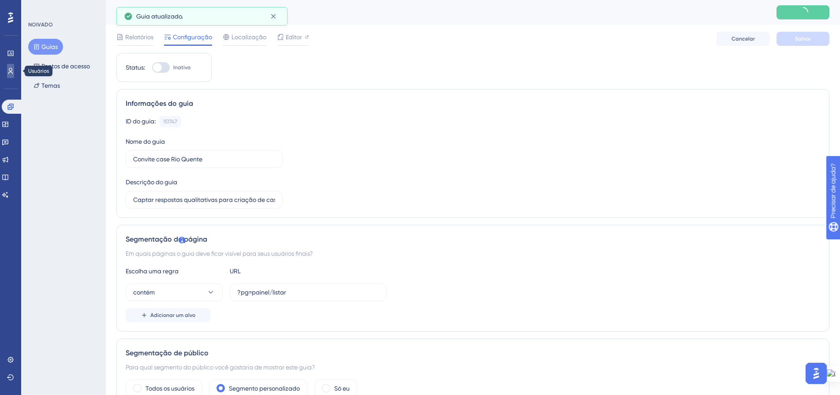
drag, startPoint x: 10, startPoint y: 72, endPoint x: 18, endPoint y: 82, distance: 12.3
click at [10, 72] on icon at bounding box center [10, 70] width 7 height 7
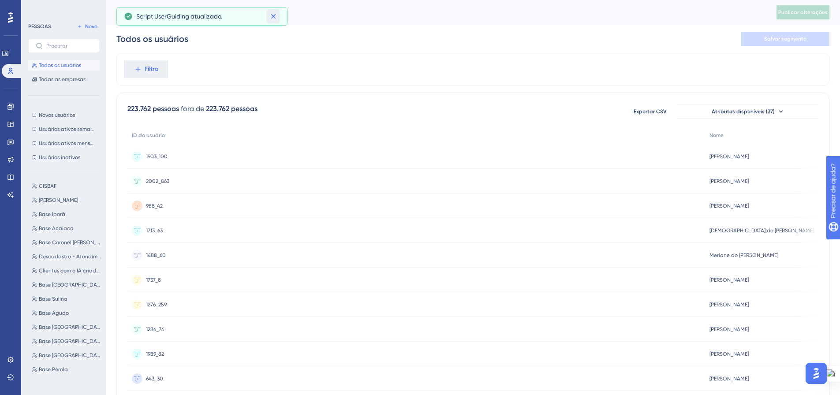
click at [276, 16] on icon at bounding box center [273, 16] width 9 height 9
click at [142, 70] on icon at bounding box center [138, 69] width 8 height 8
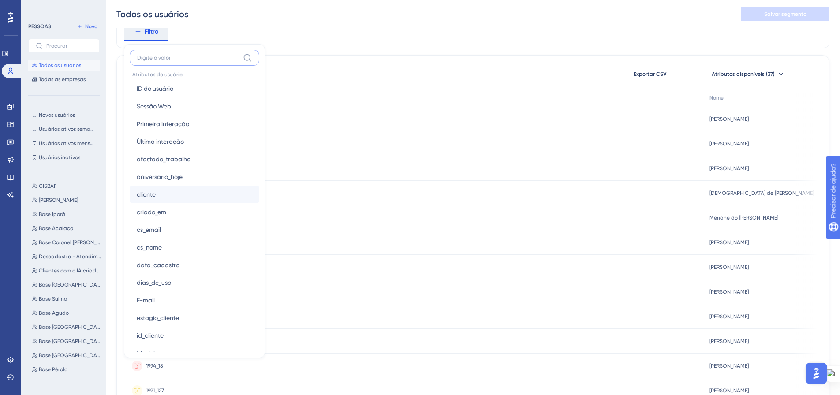
scroll to position [617, 0]
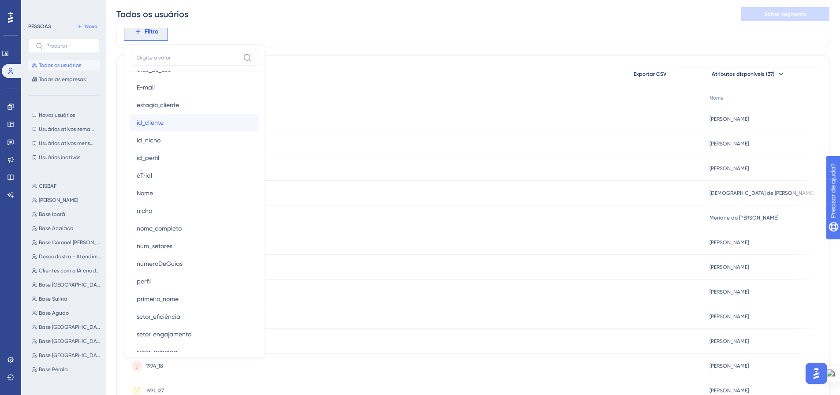
click at [189, 126] on button "id_cliente id_cliente" at bounding box center [195, 123] width 130 height 18
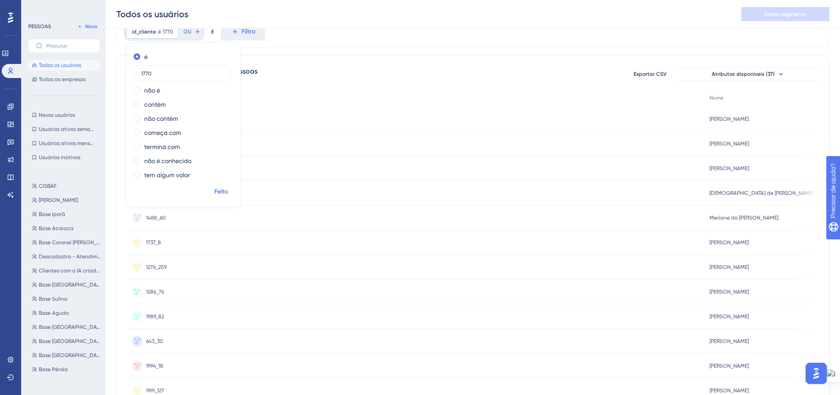
type input "1770"
click at [220, 191] on font "Feito" at bounding box center [221, 191] width 14 height 7
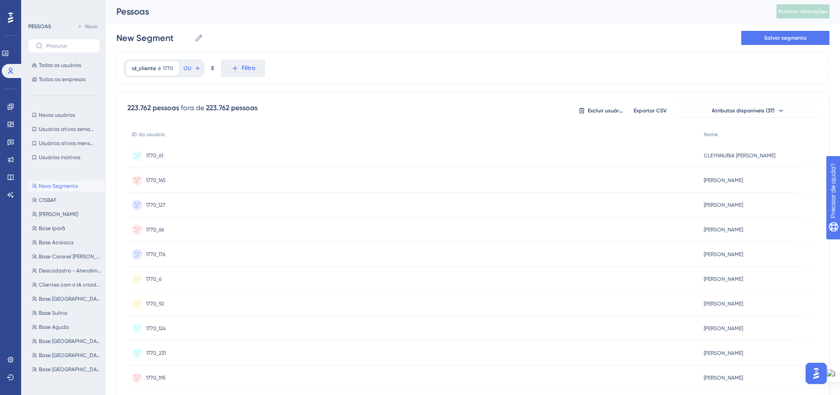
scroll to position [0, 0]
click at [251, 72] on font "Filtro" at bounding box center [249, 68] width 14 height 7
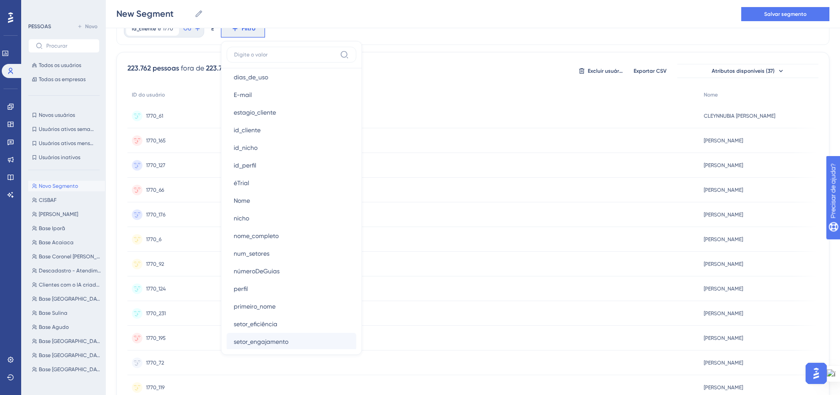
scroll to position [582, 0]
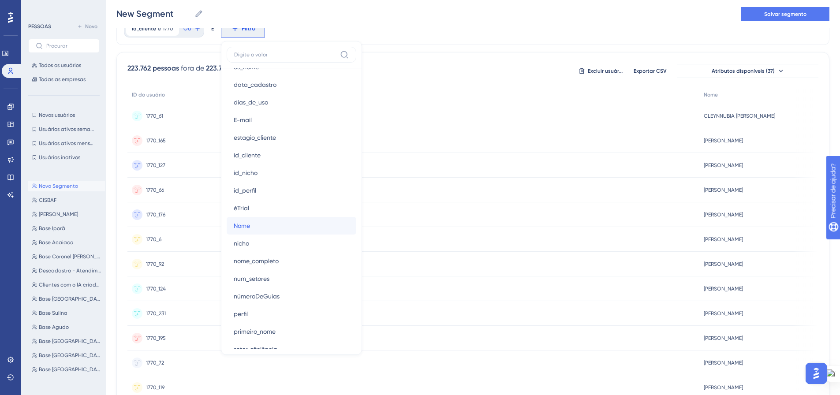
click at [315, 230] on button "Nome Nome" at bounding box center [292, 226] width 130 height 18
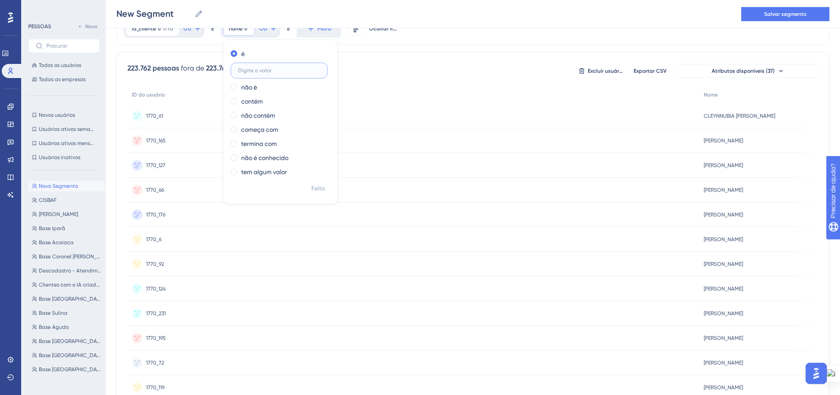
click at [242, 72] on input "text" at bounding box center [279, 70] width 82 height 6
type input "Everton"
click at [317, 190] on font "Feito" at bounding box center [318, 188] width 14 height 7
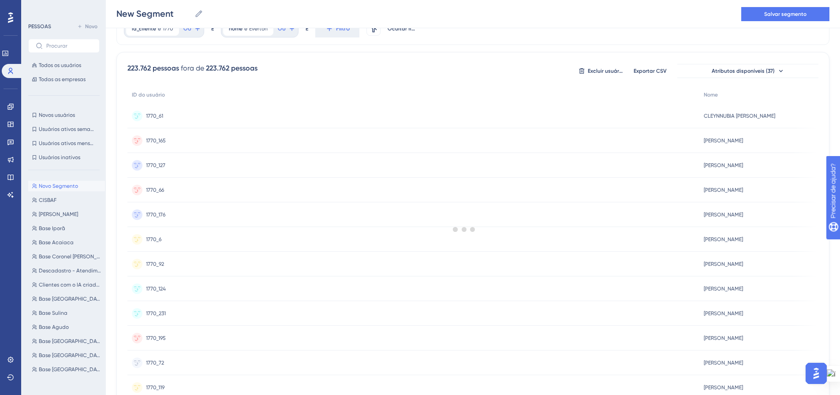
scroll to position [0, 0]
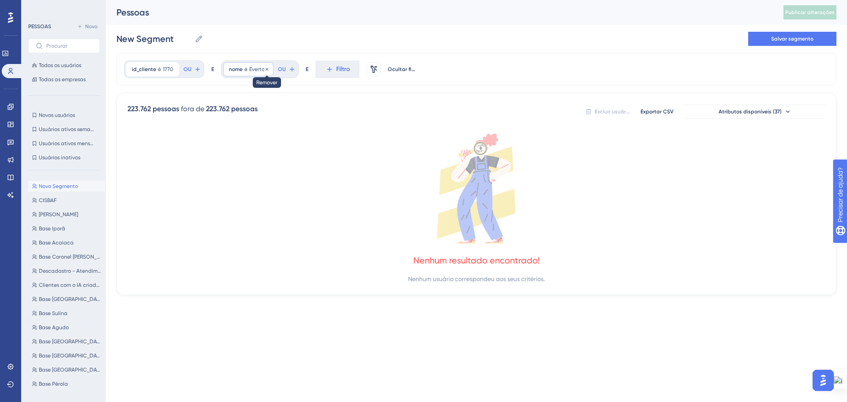
click at [265, 70] on icon at bounding box center [266, 68] width 3 height 3
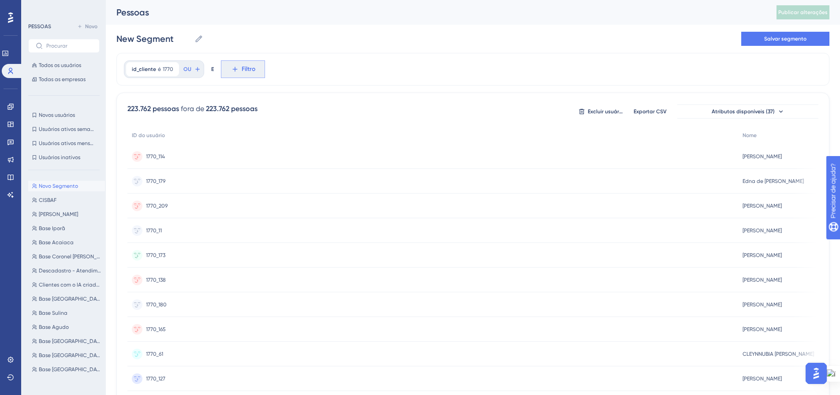
click at [231, 67] on icon at bounding box center [235, 69] width 8 height 8
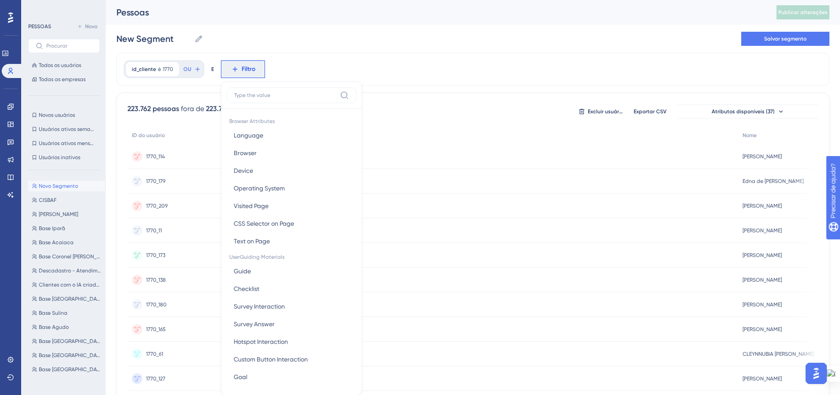
scroll to position [41, 0]
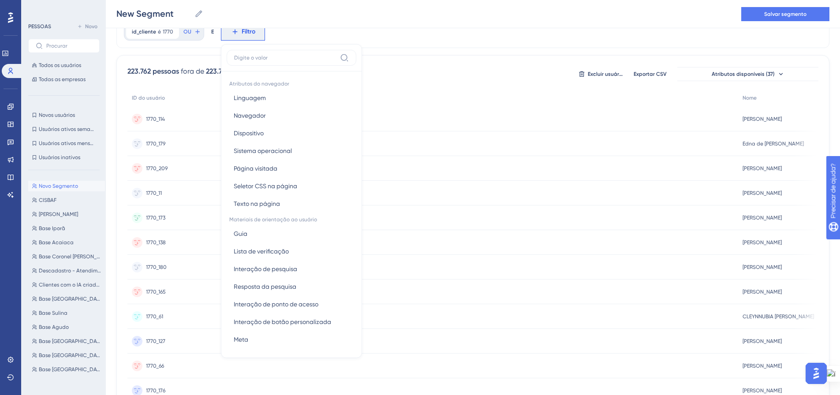
click at [397, 49] on div "id_cliente é 1770 1770 Remover OU E Filtro Atributos do navegador Linguagem Lin…" at bounding box center [472, 327] width 713 height 624
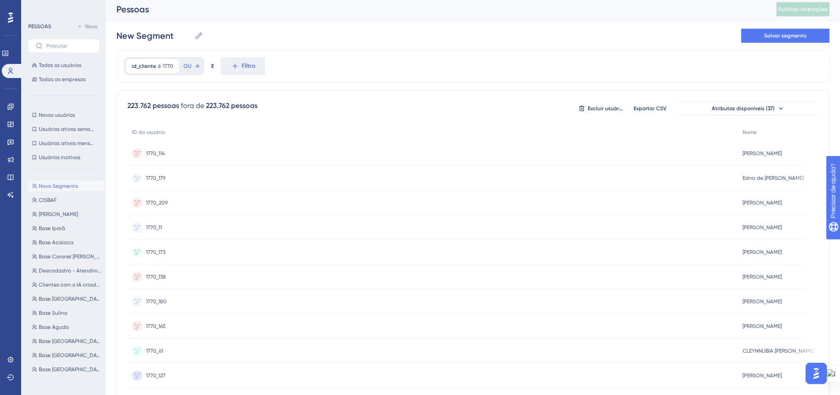
scroll to position [0, 0]
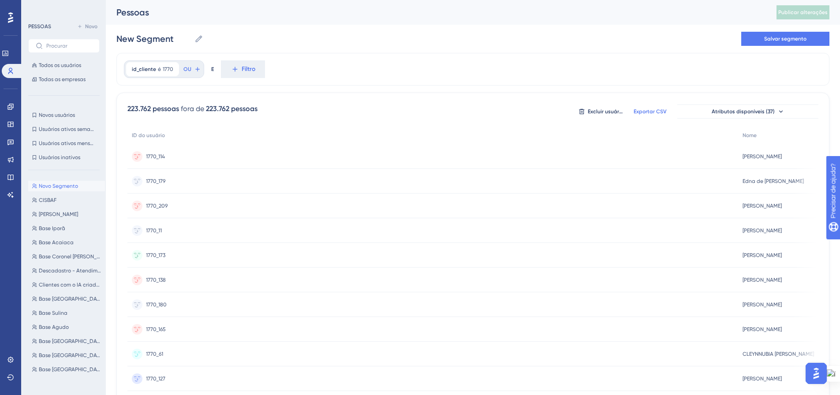
click at [655, 116] on button "Exportar CSV" at bounding box center [650, 112] width 44 height 14
drag, startPoint x: 233, startPoint y: 69, endPoint x: 233, endPoint y: 74, distance: 4.9
click at [233, 69] on icon at bounding box center [235, 69] width 8 height 8
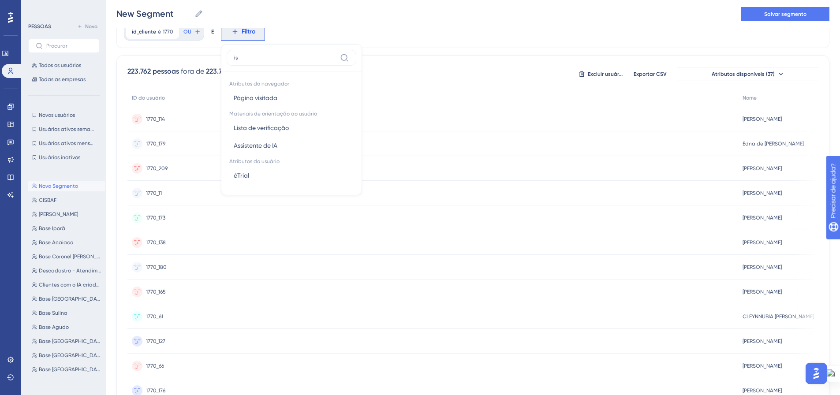
type input "i"
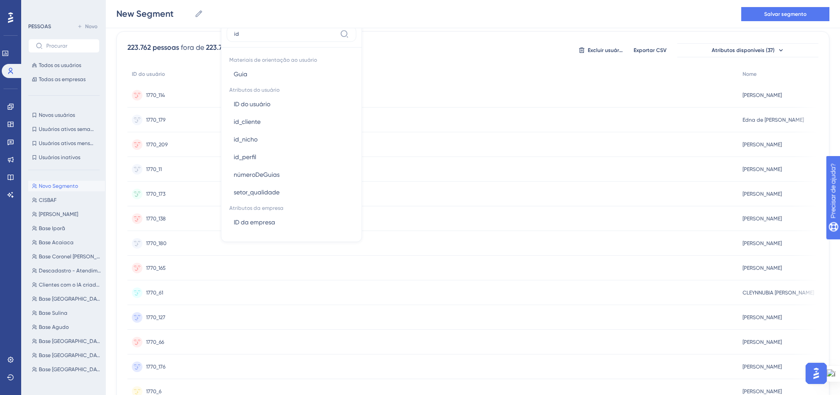
scroll to position [41, 0]
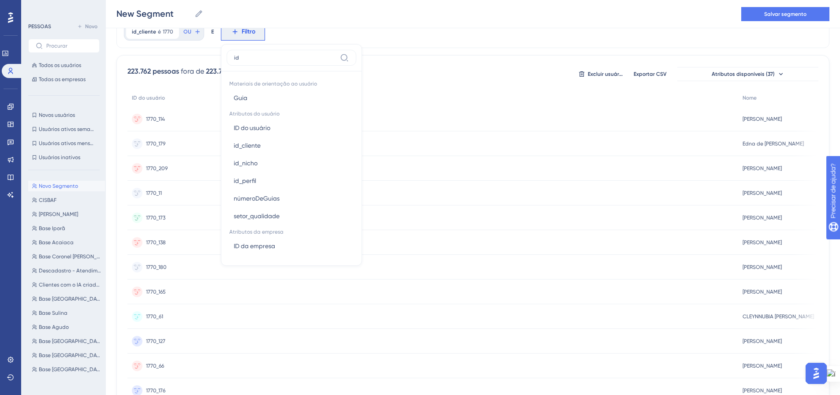
type input "id"
click at [277, 123] on button "ID do usuário ID do usuário" at bounding box center [292, 128] width 130 height 18
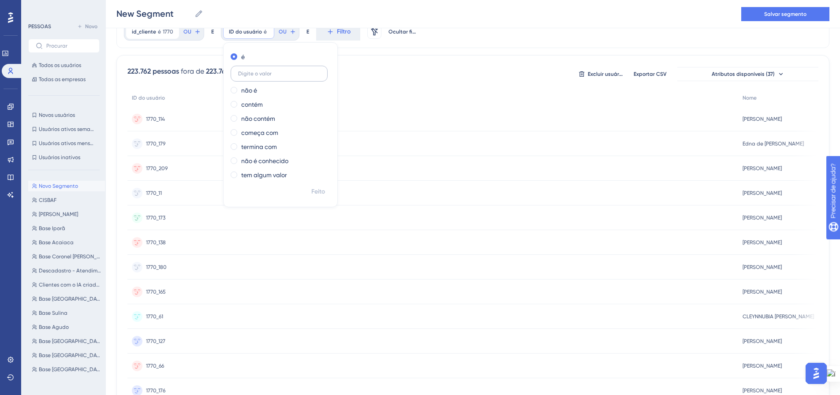
click at [273, 70] on label at bounding box center [279, 74] width 97 height 16
click at [273, 71] on input "text" at bounding box center [279, 74] width 82 height 6
paste input "1770_5"
type input "1770_5"
click at [313, 192] on font "Feito" at bounding box center [318, 191] width 14 height 7
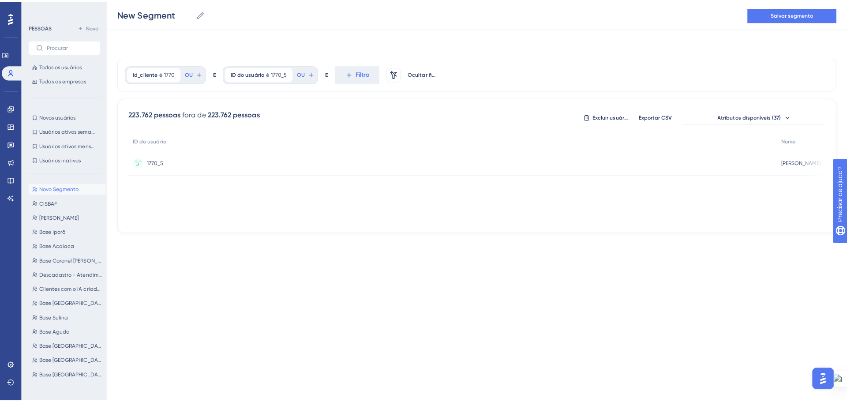
scroll to position [0, 0]
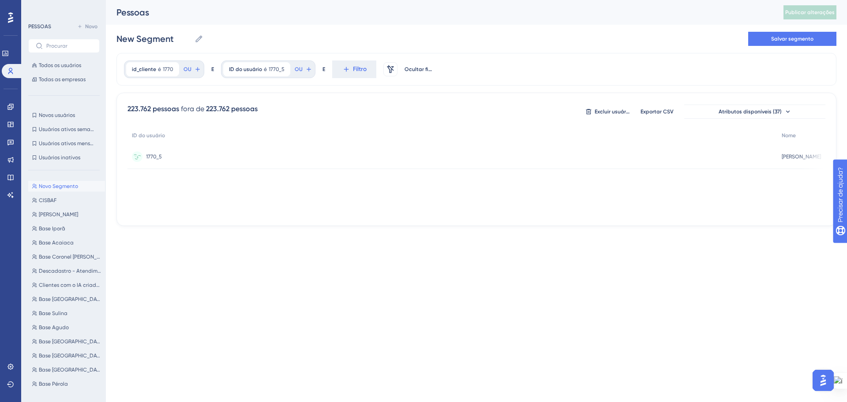
click at [781, 153] on font "Everton José Dos Reis" at bounding box center [800, 156] width 39 height 6
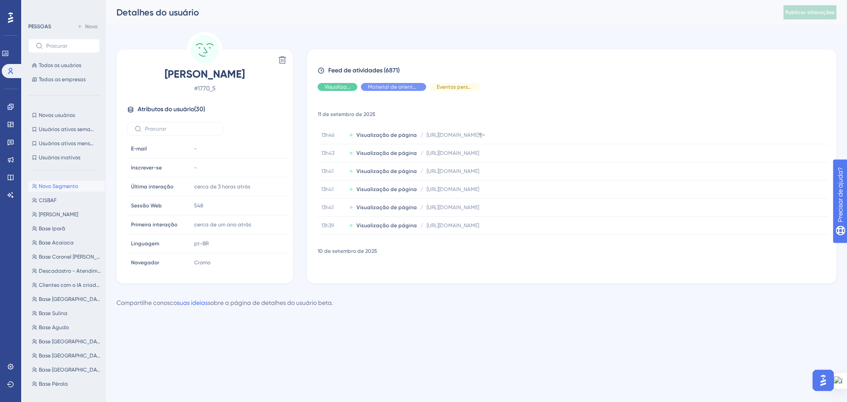
click at [482, 0] on html "Desempenho Usuários Noivado Widgets Opinião Atualizações de produtos Base de co…" at bounding box center [423, 0] width 847 height 0
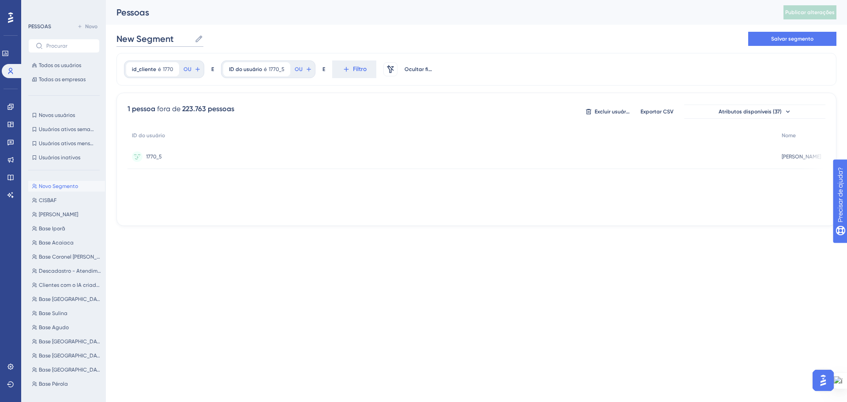
click at [166, 35] on input "New Segment" at bounding box center [153, 39] width 75 height 12
drag, startPoint x: 176, startPoint y: 40, endPoint x: 116, endPoint y: 45, distance: 60.6
click at [116, 43] on div "Desempenho Usuários Noivado Widgets Opinião Atualizações de produtos Base de co…" at bounding box center [476, 120] width 741 height 240
type input "Case Rio Quente"
click at [785, 41] on font "Salvar segmento" at bounding box center [792, 39] width 42 height 6
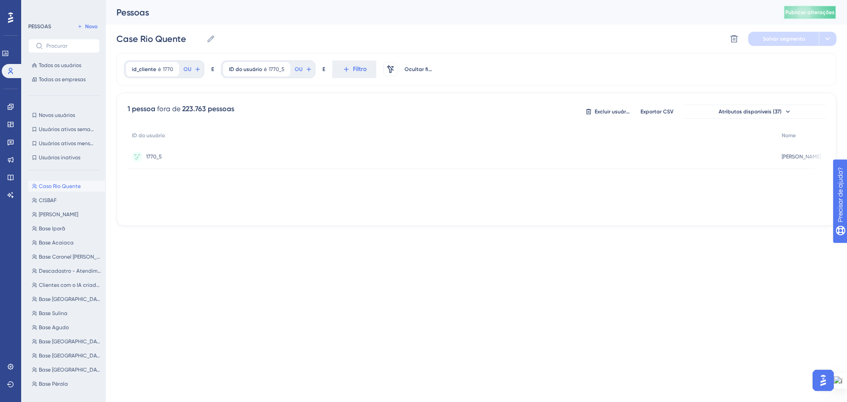
drag, startPoint x: 799, startPoint y: 15, endPoint x: 492, endPoint y: 253, distance: 388.1
click at [799, 15] on font "Publicar alterações" at bounding box center [809, 12] width 49 height 6
click at [61, 184] on font "Caso Rio Quente" at bounding box center [60, 186] width 42 height 6
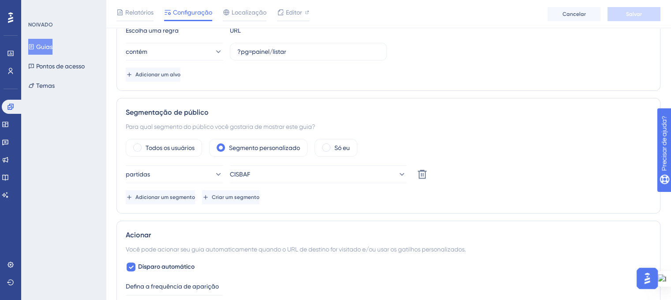
scroll to position [265, 0]
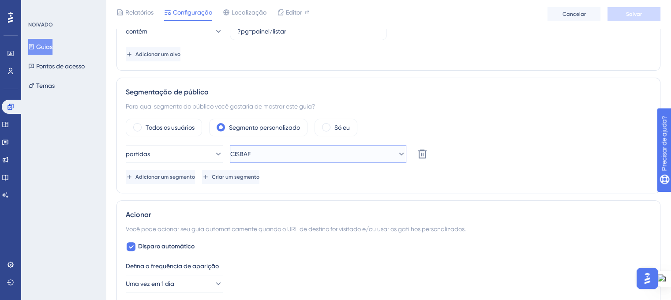
click at [397, 149] on icon at bounding box center [401, 153] width 9 height 9
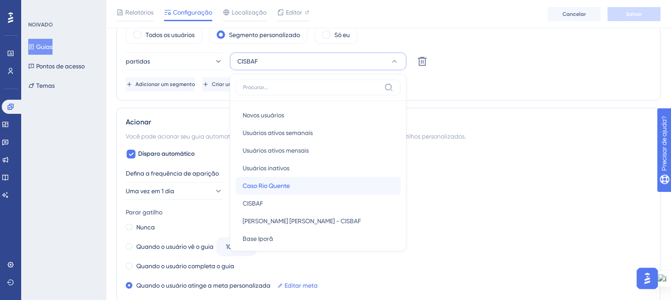
click at [384, 183] on div "Caso Rio Quente Caso Rio Quente" at bounding box center [318, 186] width 151 height 18
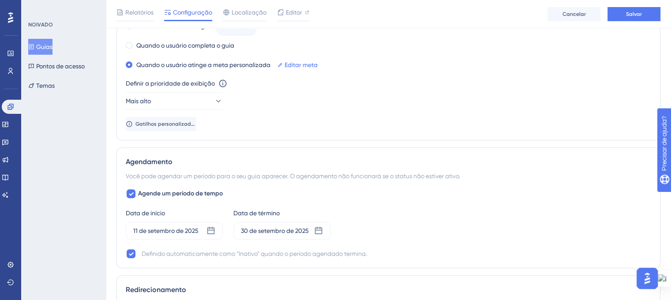
scroll to position [534, 0]
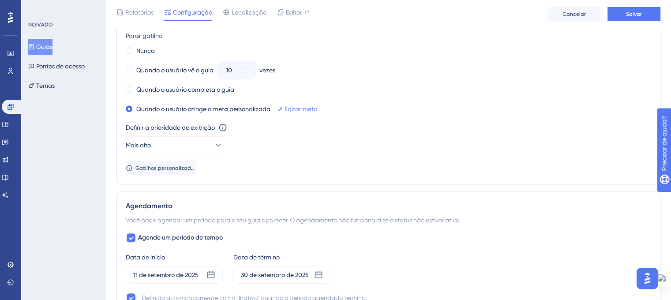
click at [295, 105] on font "Editar meta" at bounding box center [300, 108] width 33 height 7
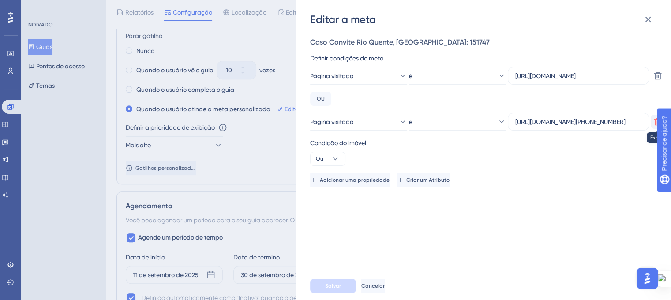
click at [653, 121] on icon at bounding box center [657, 121] width 9 height 9
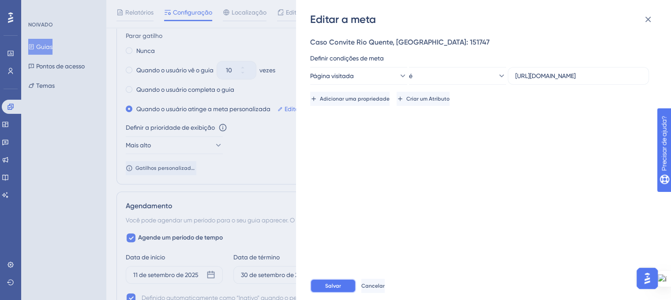
click at [339, 289] on font "Salvar" at bounding box center [333, 286] width 16 height 6
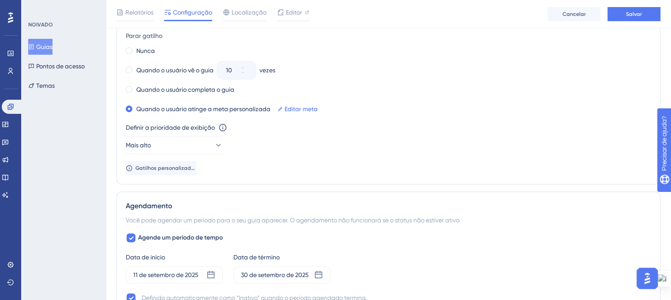
click at [285, 139] on div "Definir a prioridade de exibição Esta opção definirá a prioridade de exibição e…" at bounding box center [388, 138] width 525 height 32
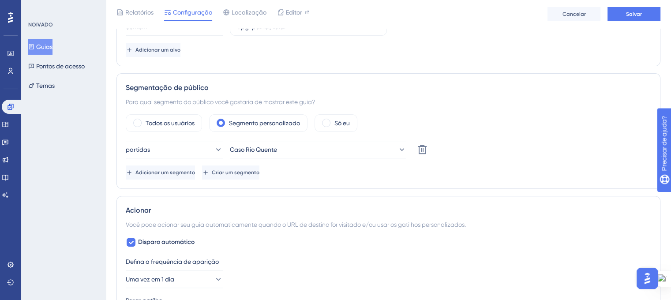
scroll to position [49, 0]
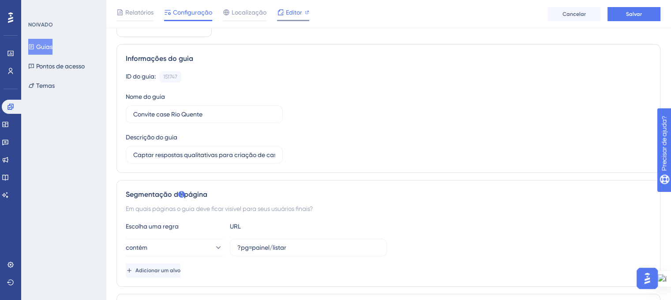
click at [307, 11] on icon at bounding box center [307, 13] width 4 height 4
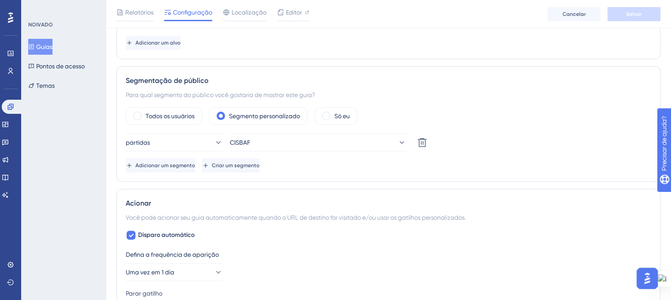
scroll to position [309, 0]
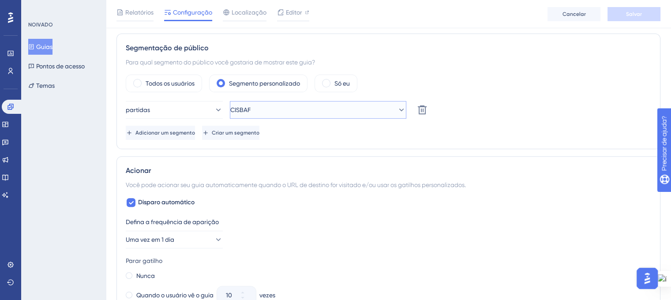
click at [399, 109] on icon at bounding box center [401, 109] width 5 height 3
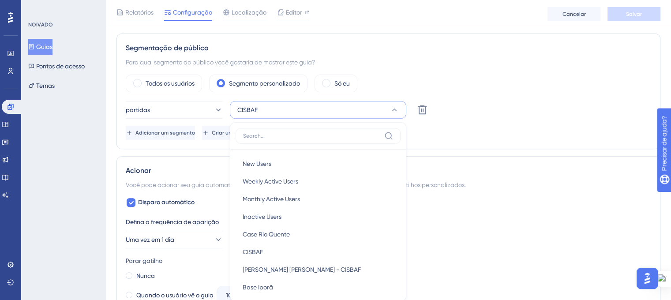
scroll to position [351, 0]
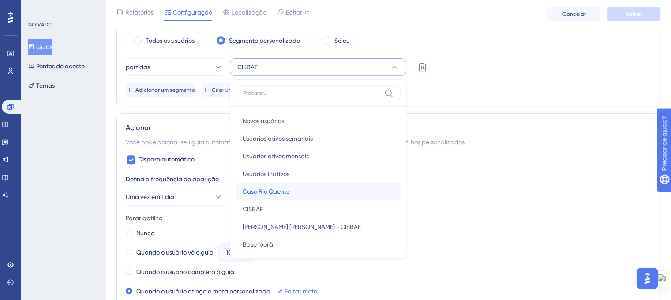
click at [317, 187] on div "Caso Rio Quente Caso Rio Quente" at bounding box center [318, 192] width 151 height 18
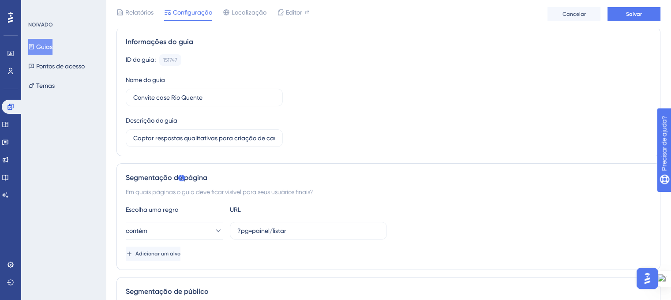
scroll to position [0, 0]
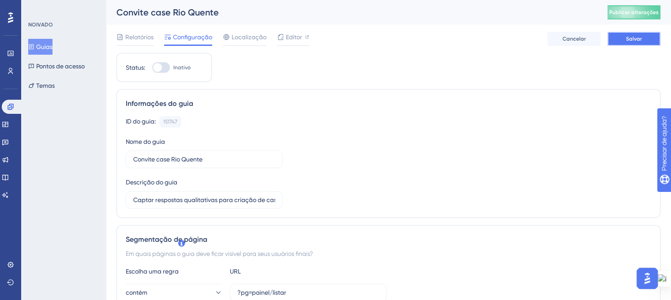
click at [614, 39] on button "Salvar" at bounding box center [633, 39] width 53 height 14
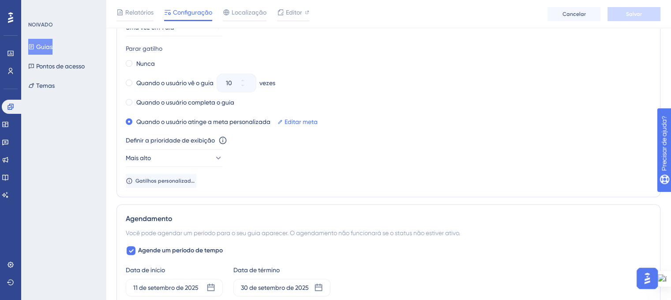
scroll to position [529, 0]
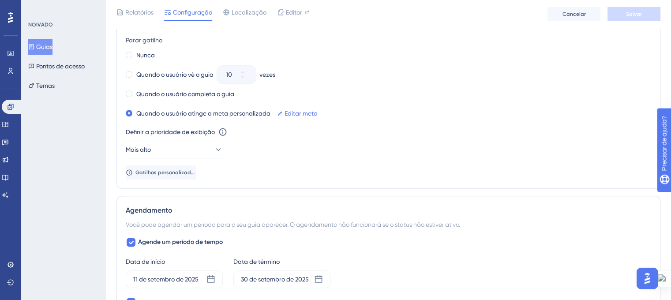
click at [304, 110] on font "Editar meta" at bounding box center [300, 113] width 33 height 7
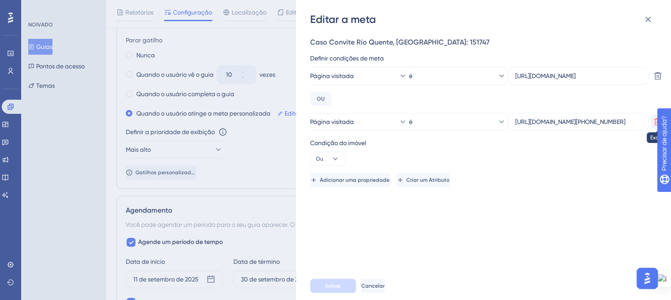
click at [652, 124] on button at bounding box center [657, 122] width 14 height 14
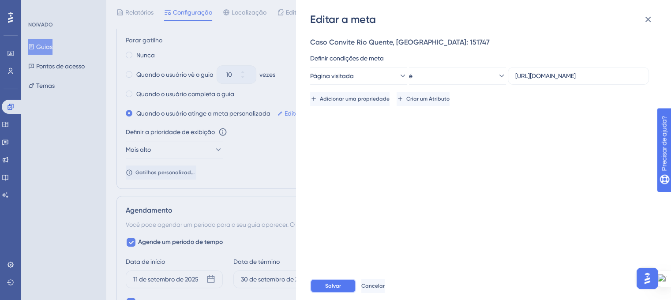
click at [339, 289] on font "Salvar" at bounding box center [333, 286] width 16 height 6
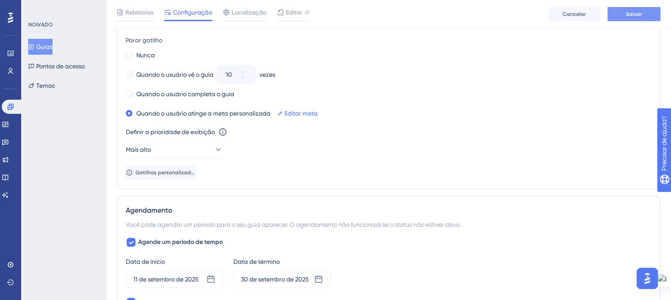
click at [629, 11] on font "Salvar" at bounding box center [634, 14] width 16 height 6
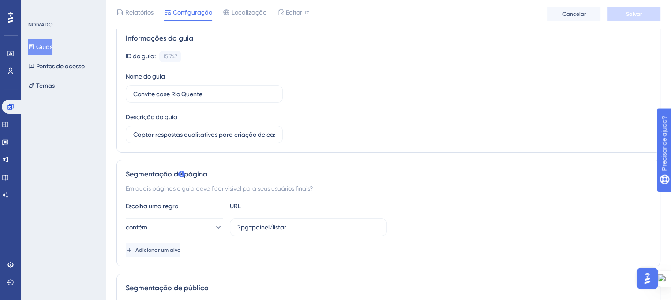
scroll to position [0, 0]
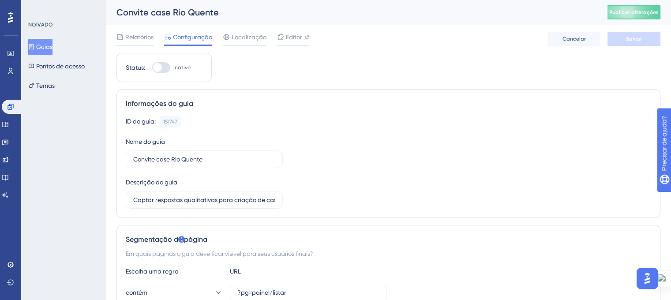
click at [171, 67] on label "Inativo" at bounding box center [171, 67] width 38 height 11
click at [152, 67] on input "Inativo" at bounding box center [152, 67] width 0 height 0
checkbox input "true"
click at [623, 40] on button "Salvar" at bounding box center [633, 39] width 53 height 14
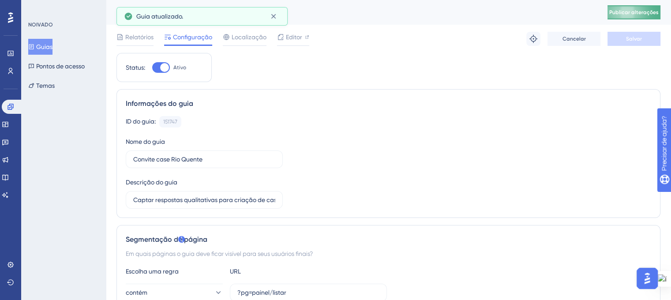
click at [641, 14] on font "Publicar alterações" at bounding box center [633, 12] width 49 height 6
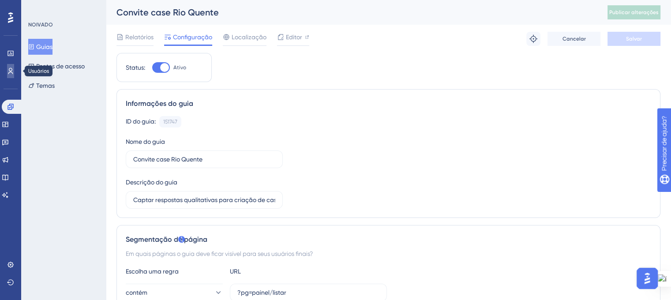
click at [10, 71] on icon at bounding box center [10, 70] width 7 height 7
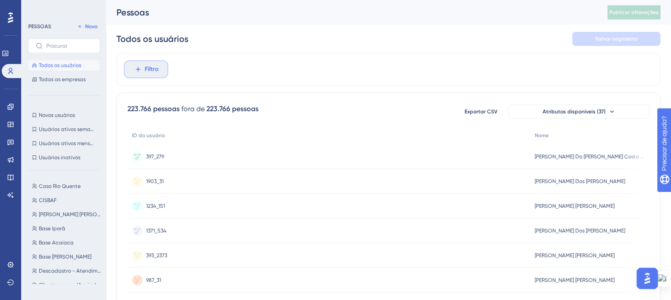
click at [142, 70] on button "Filtro" at bounding box center [146, 69] width 44 height 18
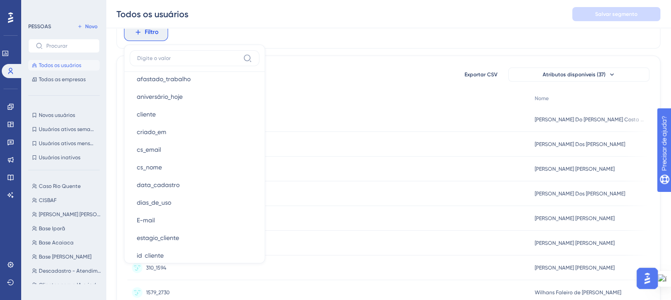
scroll to position [529, 0]
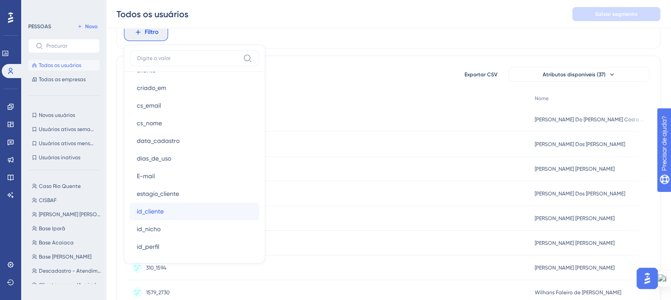
click at [150, 210] on font "id_cliente" at bounding box center [150, 211] width 27 height 7
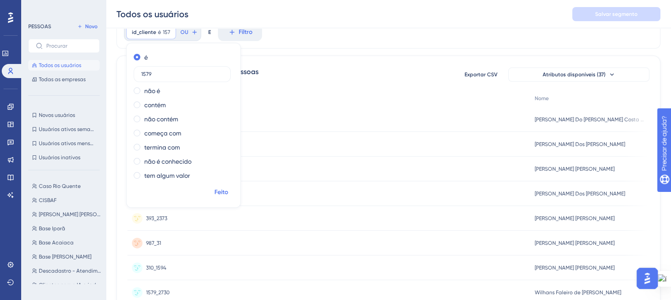
type input "1579"
click at [220, 190] on font "Feito" at bounding box center [221, 191] width 14 height 7
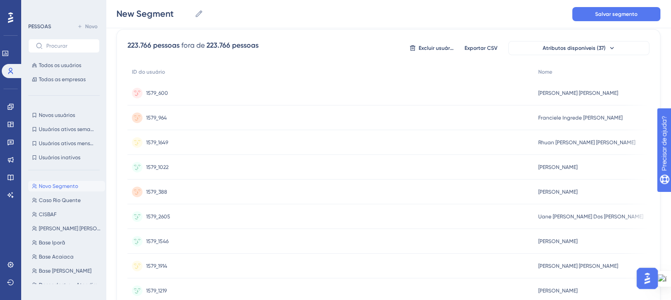
scroll to position [0, 0]
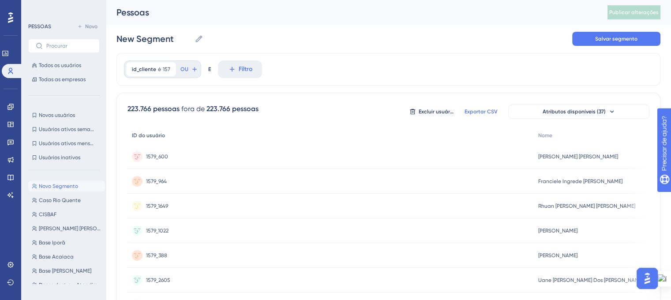
drag, startPoint x: 474, startPoint y: 109, endPoint x: 468, endPoint y: 137, distance: 28.3
click at [474, 109] on font "Exportar CSV" at bounding box center [480, 111] width 33 height 6
click at [559, 153] on font "Marco Aurélio Ribeiro Machado" at bounding box center [578, 156] width 80 height 6
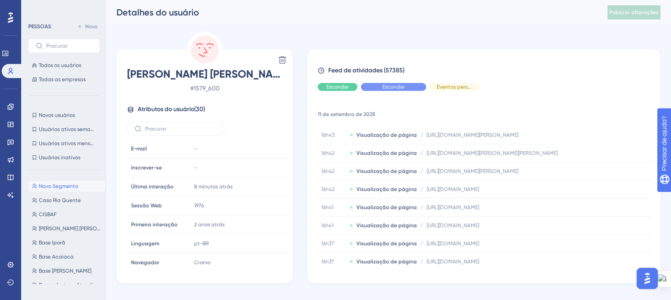
click at [132, 36] on div "Excluir Marco Aurélio Ribeiro Machado # 1579_600 Atributos do usuário ( 30 ) E-…" at bounding box center [204, 157] width 176 height 251
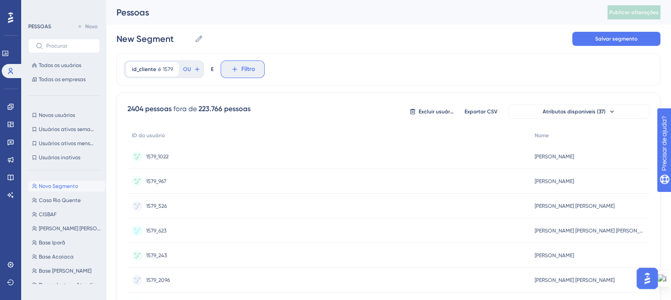
click at [234, 71] on icon at bounding box center [235, 69] width 8 height 8
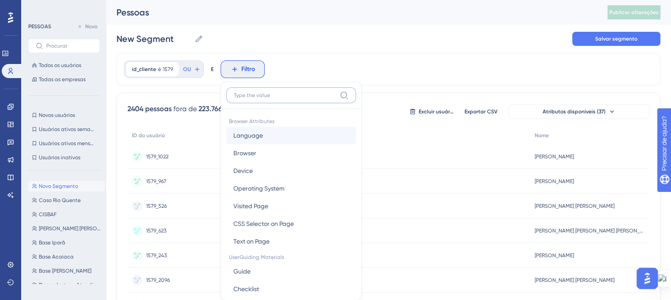
scroll to position [39, 0]
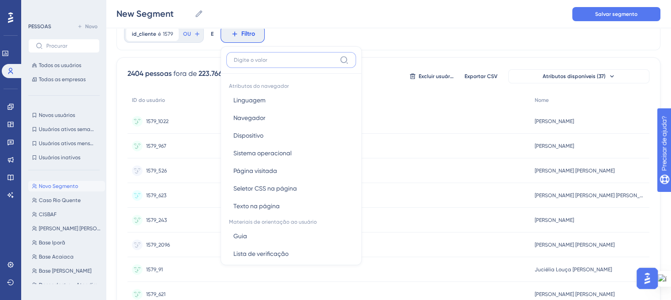
click at [254, 61] on input at bounding box center [285, 59] width 102 height 7
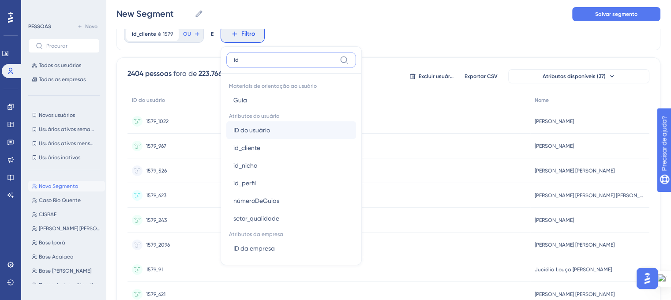
type input "id"
click at [265, 131] on font "ID do usuário" at bounding box center [251, 130] width 37 height 7
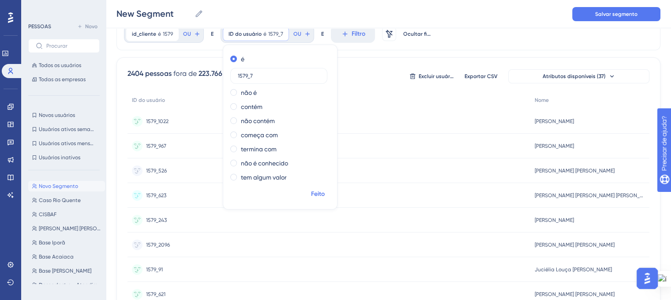
type input "1579_7"
click at [316, 194] on font "Feito" at bounding box center [318, 193] width 14 height 7
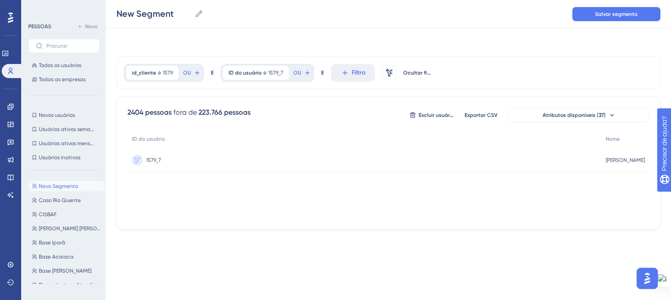
scroll to position [0, 0]
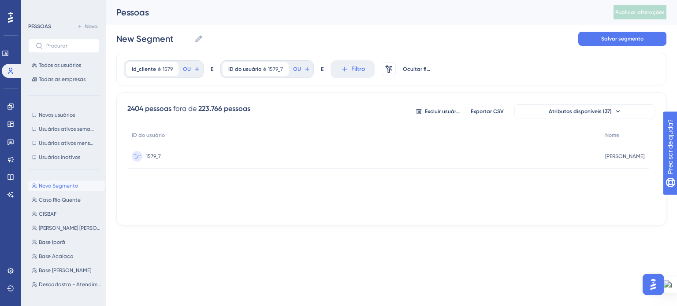
click at [605, 155] on font "Renato Bezerra Silva" at bounding box center [624, 156] width 39 height 6
click at [168, 40] on input "New Segment" at bounding box center [153, 39] width 75 height 12
drag, startPoint x: 149, startPoint y: 41, endPoint x: 111, endPoint y: 42, distance: 37.5
click at [111, 44] on div "Desempenho Usuários Noivado Widgets Opinião Atualizações de produtos Base de co…" at bounding box center [391, 120] width 571 height 240
click at [625, 39] on font "Salvar segmento" at bounding box center [622, 39] width 42 height 6
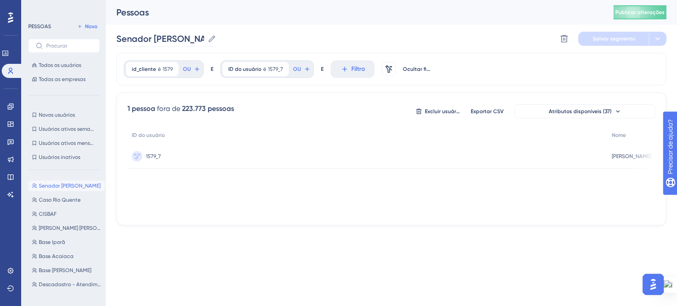
click at [215, 34] on icon at bounding box center [212, 38] width 9 height 9
click at [204, 34] on input "Senador Canedo" at bounding box center [160, 39] width 88 height 12
click at [116, 37] on input "Senador Canedo" at bounding box center [160, 39] width 88 height 12
type input "Case Senador Canedo"
click at [627, 40] on font "Salvar segmento" at bounding box center [614, 39] width 42 height 6
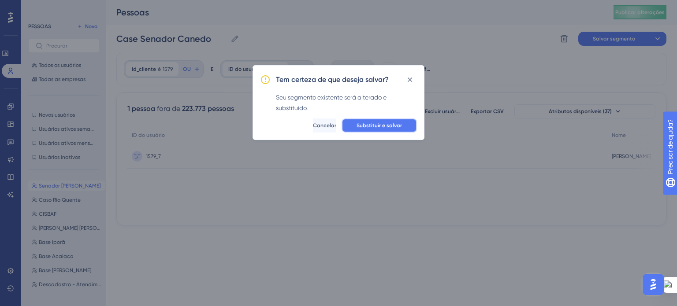
click at [356, 123] on button "Substituir e salvar" at bounding box center [379, 126] width 75 height 14
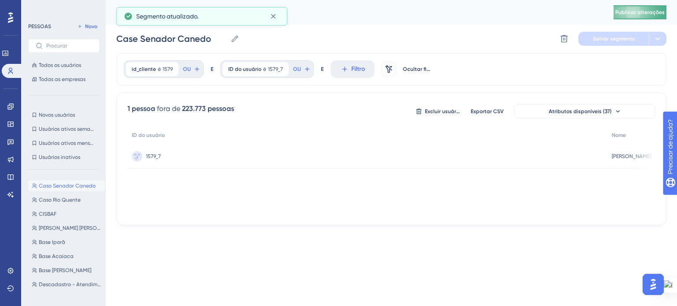
click at [645, 15] on font "Publicar alterações" at bounding box center [640, 12] width 49 height 6
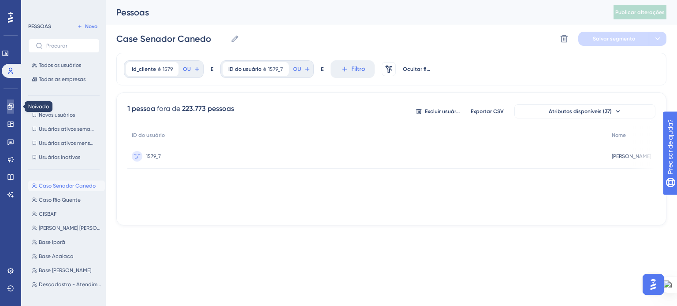
click at [10, 110] on link at bounding box center [10, 107] width 7 height 14
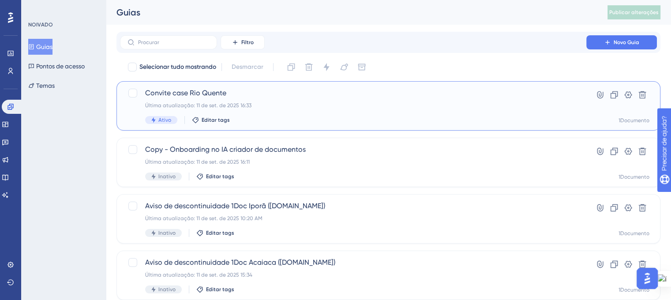
click at [265, 108] on div "Última atualização: 11 de set. de 2025 16:33" at bounding box center [353, 105] width 416 height 7
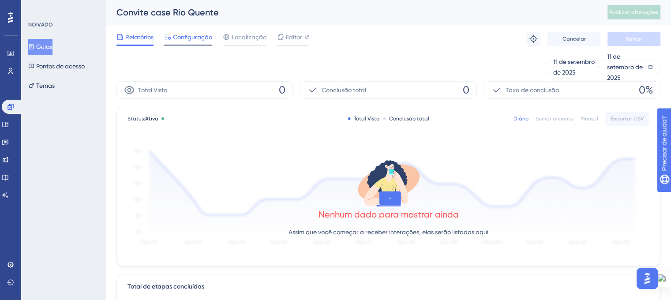
click at [203, 39] on font "Configuração" at bounding box center [192, 37] width 39 height 7
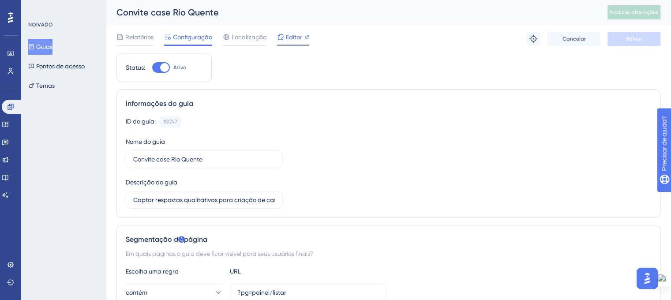
click at [305, 35] on icon at bounding box center [307, 37] width 4 height 4
click at [43, 45] on font "Guias" at bounding box center [44, 46] width 16 height 7
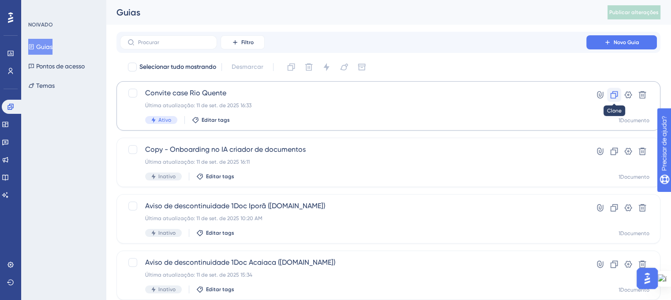
click at [614, 98] on icon at bounding box center [613, 94] width 7 height 7
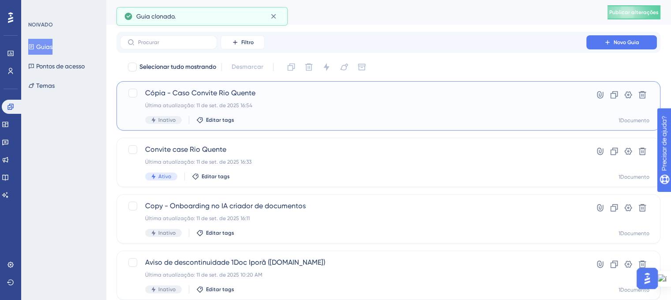
click at [200, 102] on div "Cópia - Caso Convite Rio Quente Última atualização: 11 de set. de 2025 16:54 In…" at bounding box center [353, 106] width 416 height 36
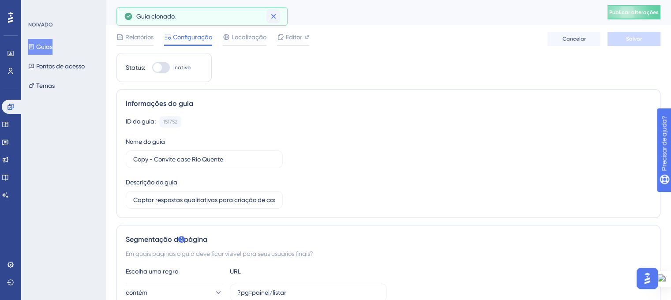
click at [272, 18] on icon at bounding box center [273, 16] width 9 height 9
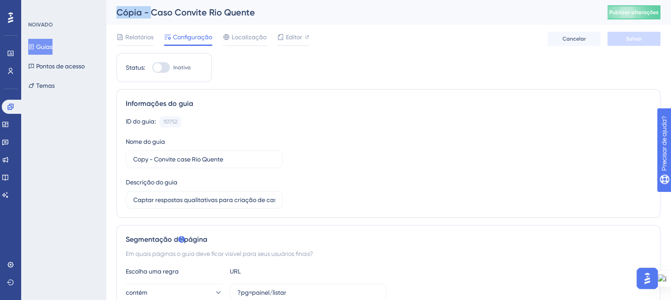
drag, startPoint x: 123, startPoint y: 22, endPoint x: 113, endPoint y: 21, distance: 10.2
click at [113, 21] on div "Cópia - Caso Convite Rio Quente Publicar alterações" at bounding box center [388, 12] width 565 height 25
drag, startPoint x: 151, startPoint y: 159, endPoint x: 125, endPoint y: 158, distance: 26.0
click at [126, 158] on label "Copy - Convite case Rio Quente" at bounding box center [204, 159] width 157 height 18
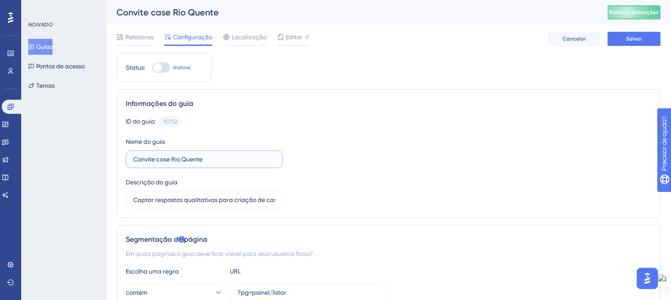
click at [157, 159] on input "Convite case Rio Quente" at bounding box center [204, 159] width 142 height 10
drag, startPoint x: 173, startPoint y: 158, endPoint x: 239, endPoint y: 168, distance: 66.5
click at [239, 167] on label "Convite case Rio Quente" at bounding box center [204, 159] width 157 height 18
type input "Convite case Senador Canedo"
click at [365, 163] on div "ID do guia: 151752 Cópia Nome do guia Convite case Senador Canedo Descrição do …" at bounding box center [388, 162] width 525 height 93
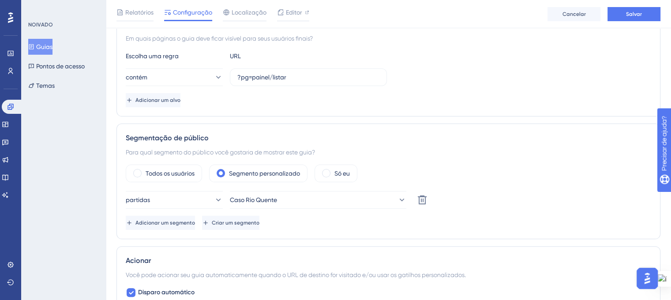
scroll to position [220, 0]
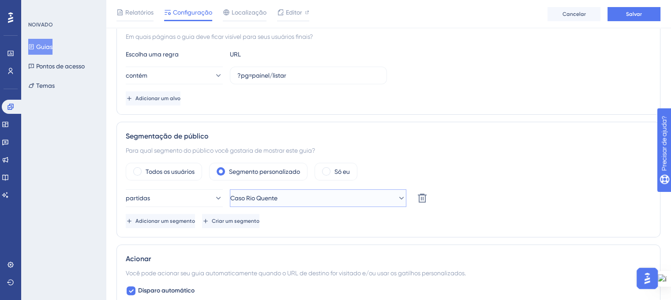
click at [397, 196] on icon at bounding box center [401, 198] width 9 height 9
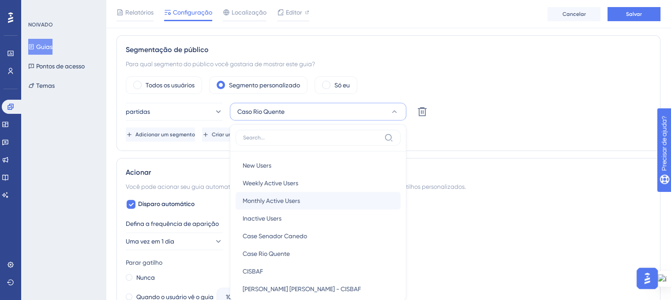
scroll to position [365, 0]
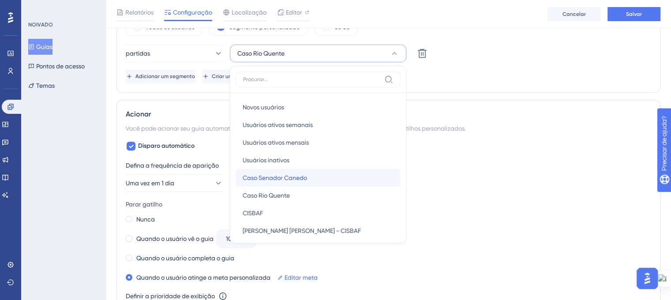
click at [351, 176] on div "Caso Senador Canedo Caso Senador Canedo" at bounding box center [318, 178] width 151 height 18
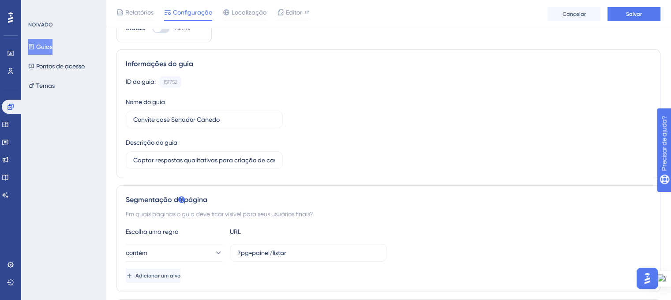
scroll to position [0, 0]
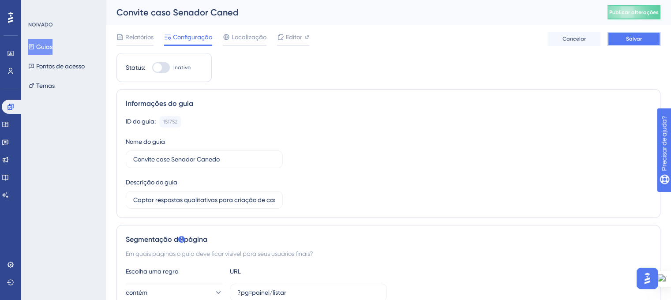
click at [631, 37] on font "Salvar" at bounding box center [634, 39] width 16 height 6
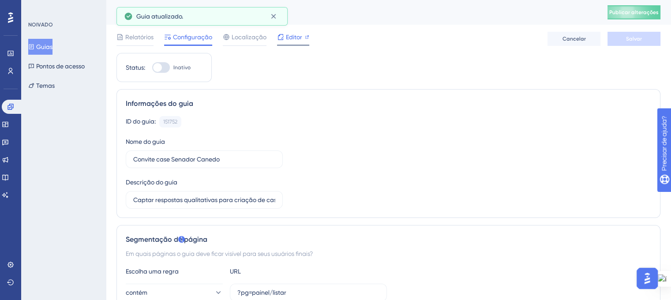
click at [300, 36] on font "Editor" at bounding box center [294, 37] width 16 height 7
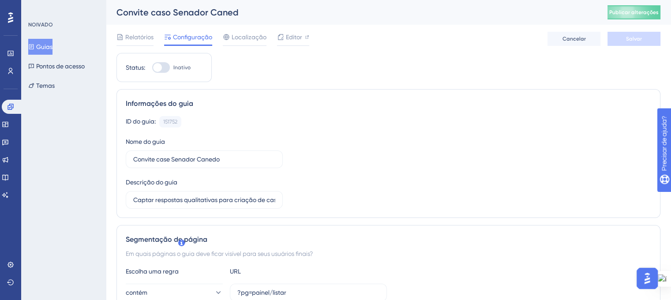
click at [166, 67] on div at bounding box center [161, 67] width 18 height 11
click at [152, 67] on input "Inativo" at bounding box center [152, 67] width 0 height 0
checkbox input "true"
click at [624, 34] on button "Salvar" at bounding box center [633, 39] width 53 height 14
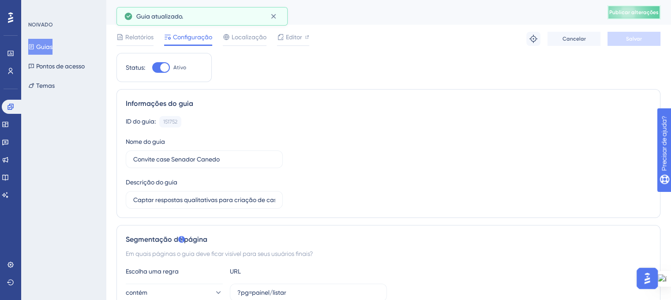
click at [642, 10] on font "Publicar alterações" at bounding box center [633, 12] width 49 height 6
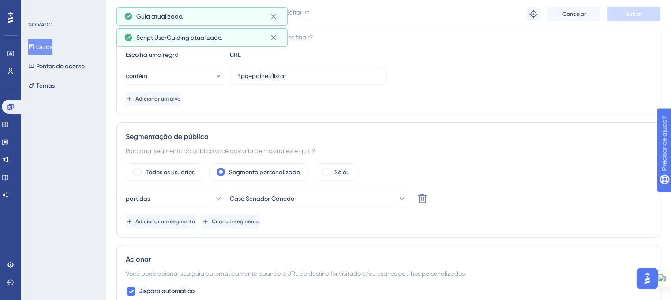
scroll to position [220, 0]
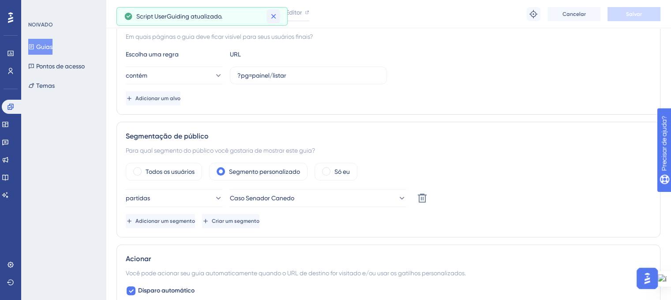
click at [272, 16] on icon at bounding box center [273, 16] width 9 height 9
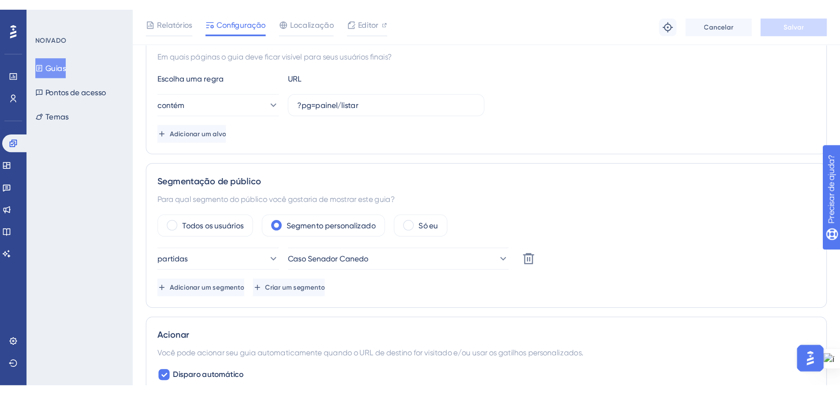
scroll to position [0, 0]
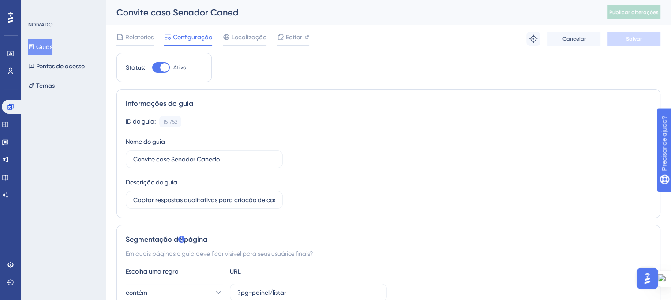
click at [42, 49] on font "Guias" at bounding box center [44, 46] width 16 height 7
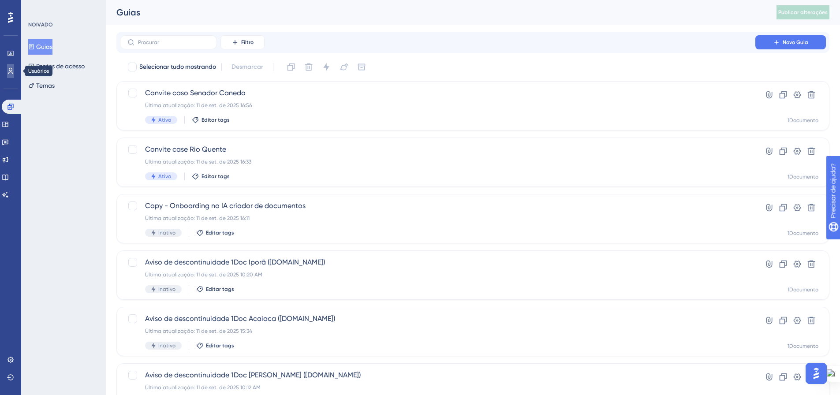
click at [9, 75] on link at bounding box center [10, 71] width 7 height 14
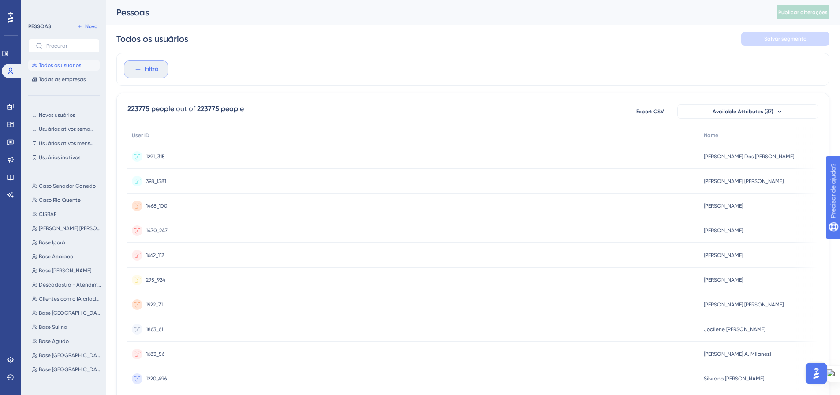
click at [142, 77] on button "Filtro" at bounding box center [146, 69] width 44 height 18
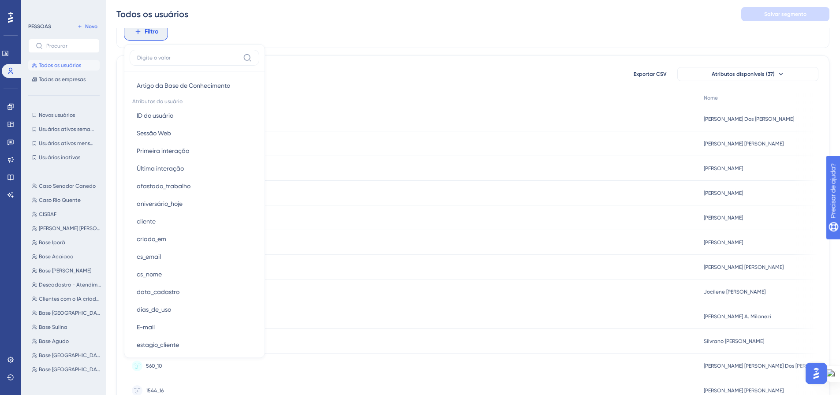
scroll to position [397, 0]
click at [190, 207] on button "cliente cliente" at bounding box center [195, 202] width 130 height 18
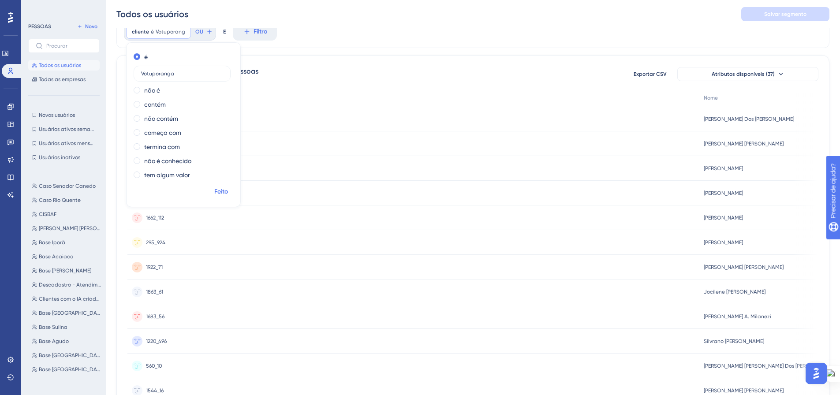
type input "Votuporanga"
click at [224, 194] on font "Feito" at bounding box center [221, 191] width 14 height 7
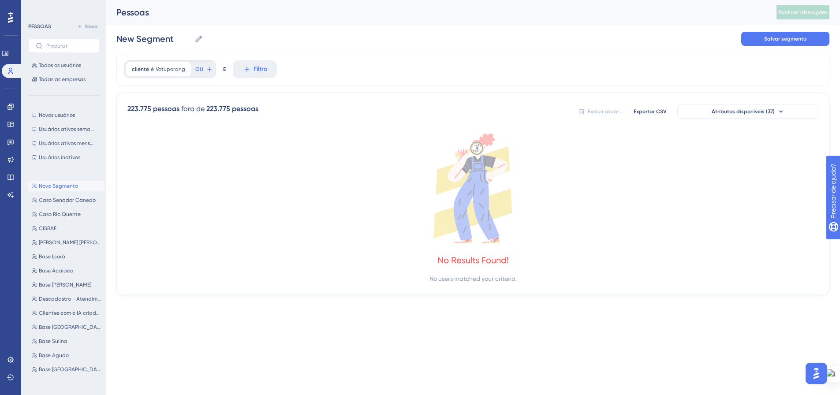
scroll to position [0, 0]
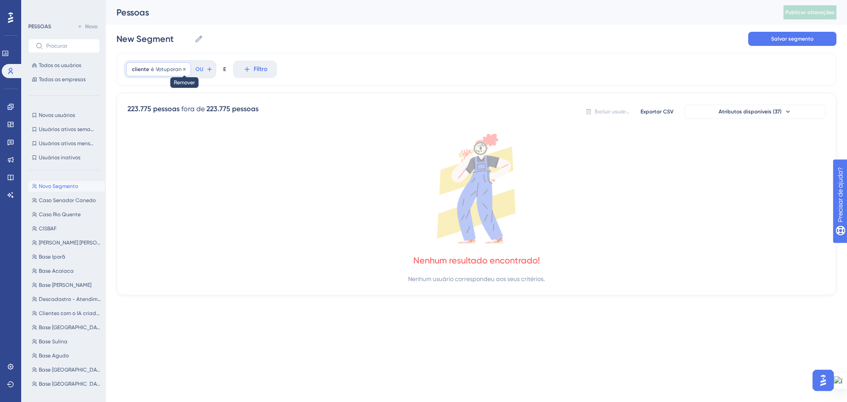
click at [182, 67] on icon at bounding box center [184, 69] width 5 height 5
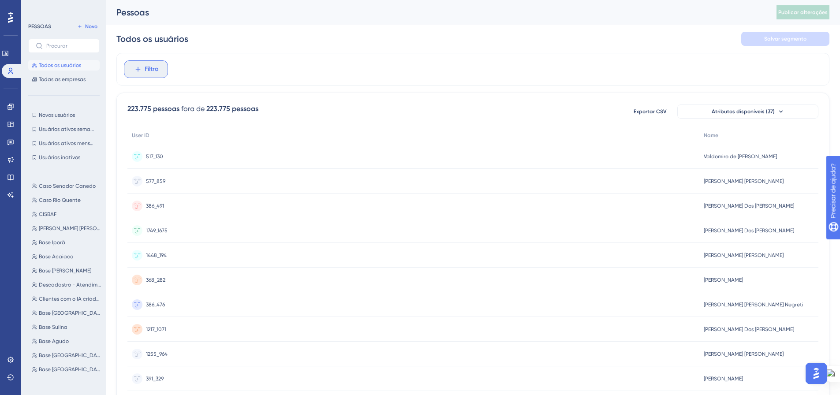
click at [141, 68] on icon at bounding box center [138, 69] width 8 height 8
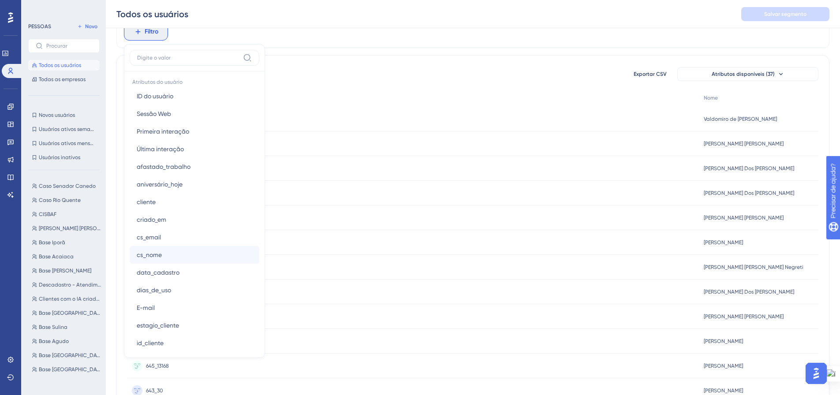
scroll to position [441, 0]
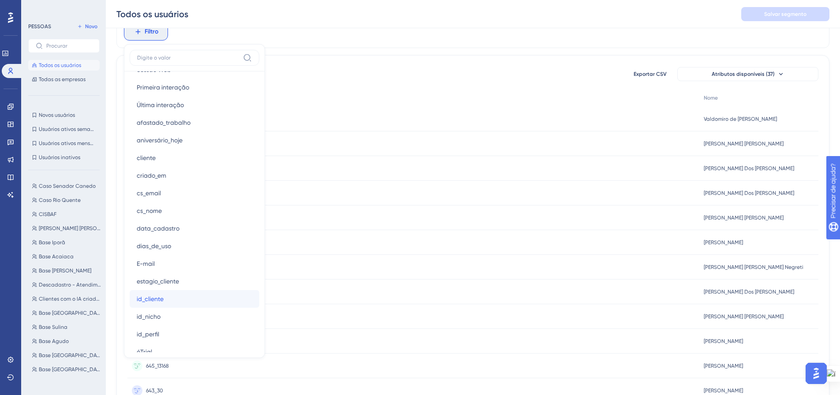
click at [175, 298] on button "id_cliente id_cliente" at bounding box center [195, 299] width 130 height 18
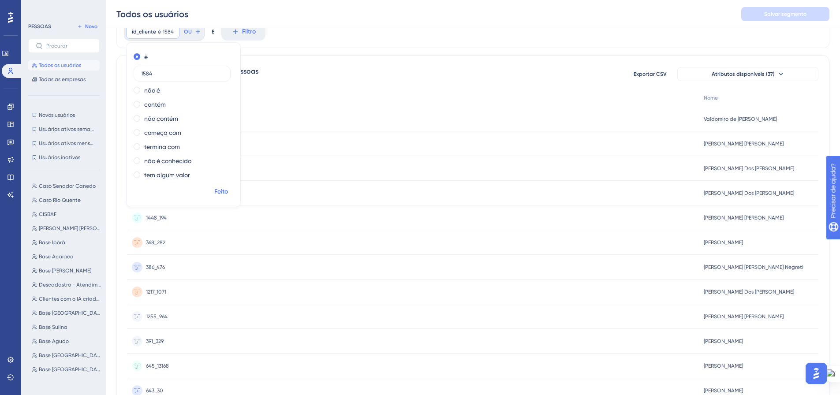
type input "1584"
click at [219, 190] on font "Feito" at bounding box center [221, 191] width 14 height 7
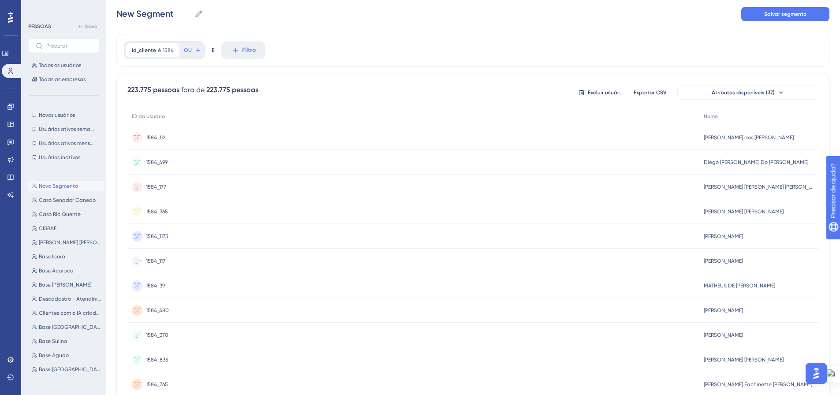
scroll to position [0, 0]
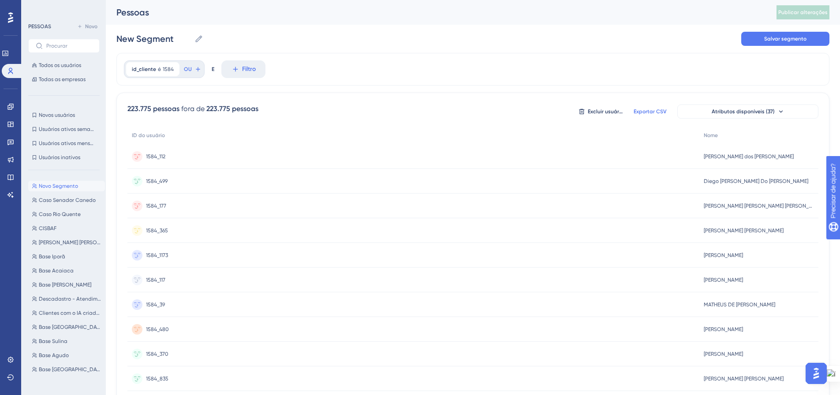
click at [658, 113] on font "Exportar CSV" at bounding box center [650, 111] width 33 height 6
click at [242, 71] on font "Filtro" at bounding box center [249, 68] width 14 height 7
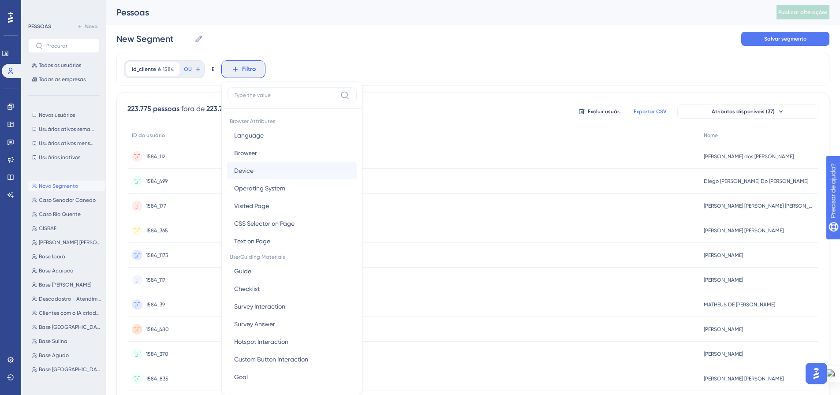
scroll to position [41, 0]
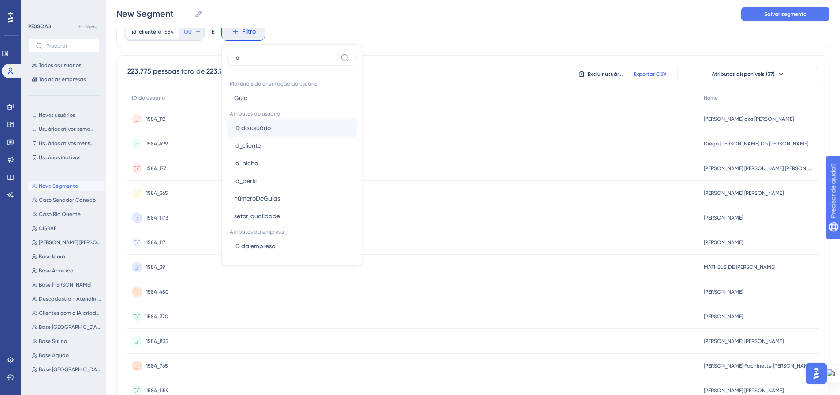
type input "id"
click at [284, 130] on button "ID do usuário ID do usuário" at bounding box center [292, 128] width 130 height 18
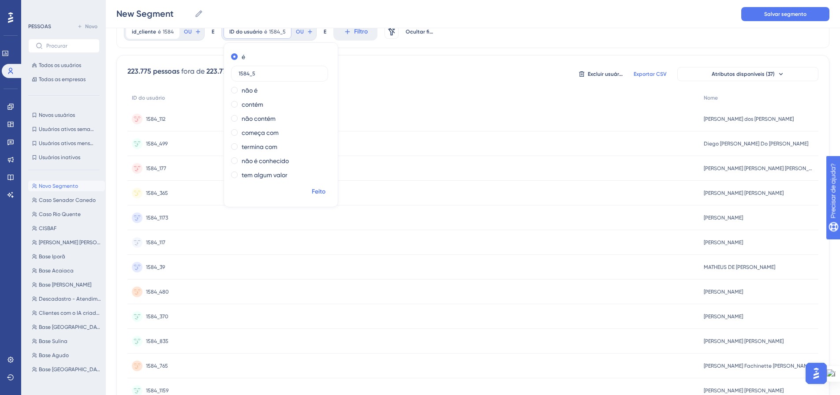
type input "1584_5"
click at [312, 188] on font "Feito" at bounding box center [319, 191] width 14 height 7
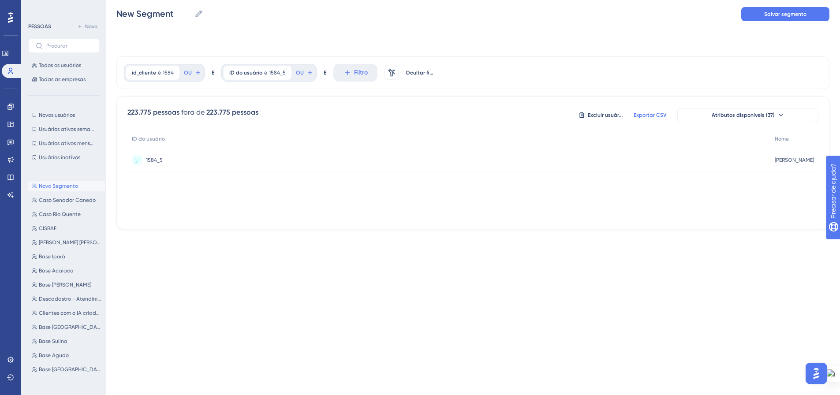
scroll to position [0, 0]
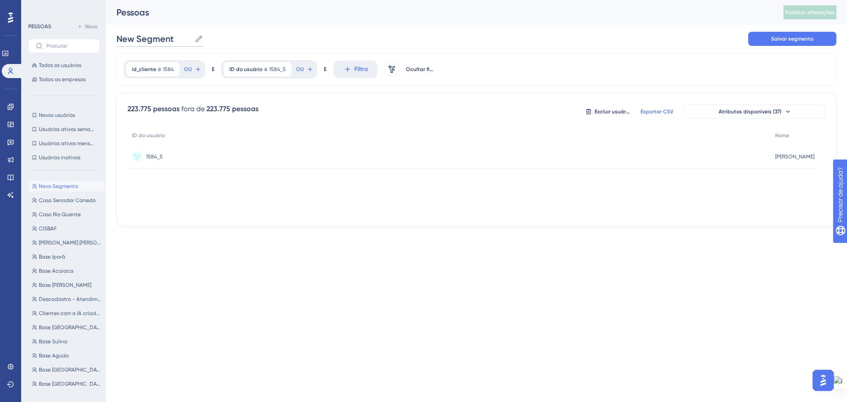
click at [175, 38] on input "New Segment" at bounding box center [153, 39] width 75 height 12
drag, startPoint x: 175, startPoint y: 38, endPoint x: 96, endPoint y: 57, distance: 81.7
click at [106, 57] on div "Desempenho Usuários Noivado Widgets Opinião Atualizações de produtos Base de co…" at bounding box center [476, 120] width 741 height 240
type input "Case Votuporanga"
click at [295, 34] on div "Caso Votuporang Case Votuporanga Salvar segmento" at bounding box center [476, 39] width 720 height 28
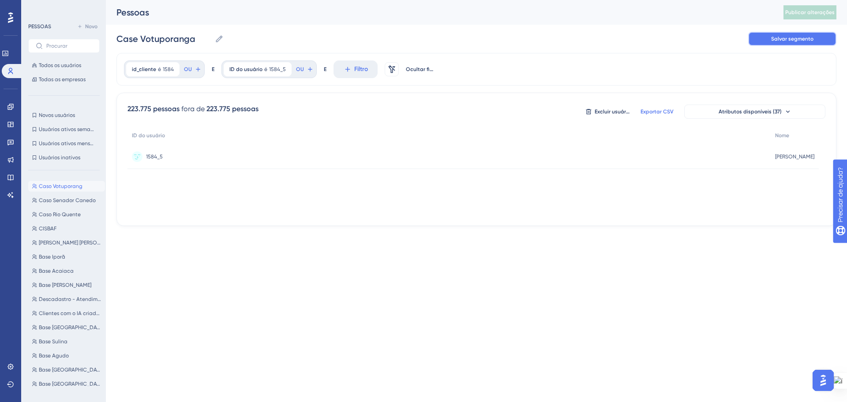
click at [677, 42] on span "Salvar segmento" at bounding box center [792, 38] width 42 height 7
click at [677, 15] on font "Publicar alterações" at bounding box center [809, 12] width 49 height 6
click at [8, 104] on icon at bounding box center [10, 106] width 7 height 7
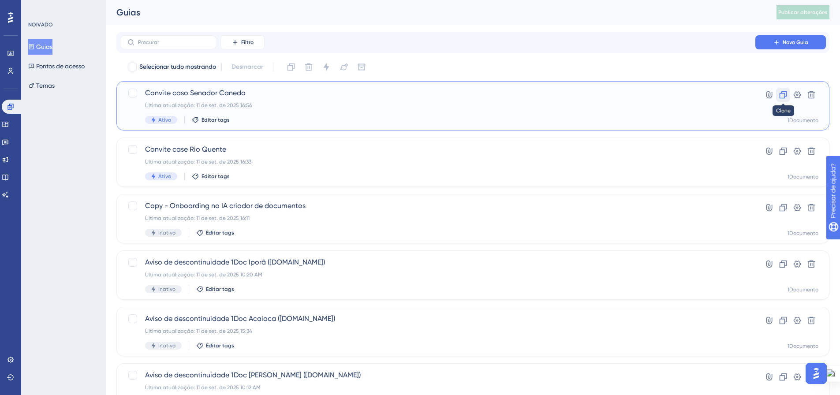
click at [677, 94] on icon at bounding box center [783, 94] width 9 height 9
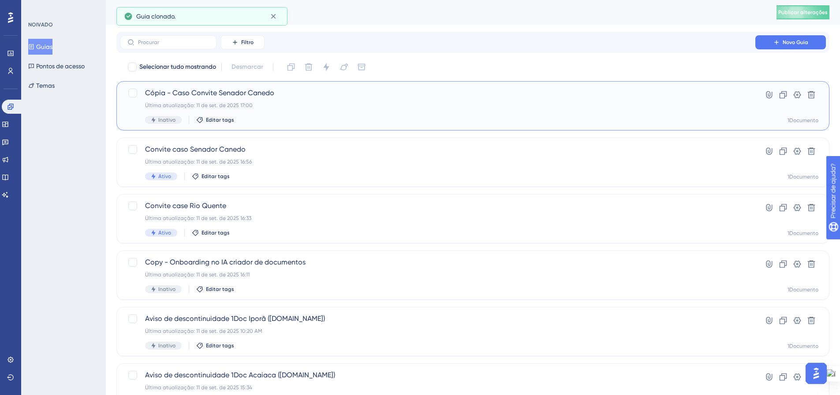
click at [178, 103] on font "Última atualização: 11 de set. de 2025 17:00" at bounding box center [199, 105] width 108 height 6
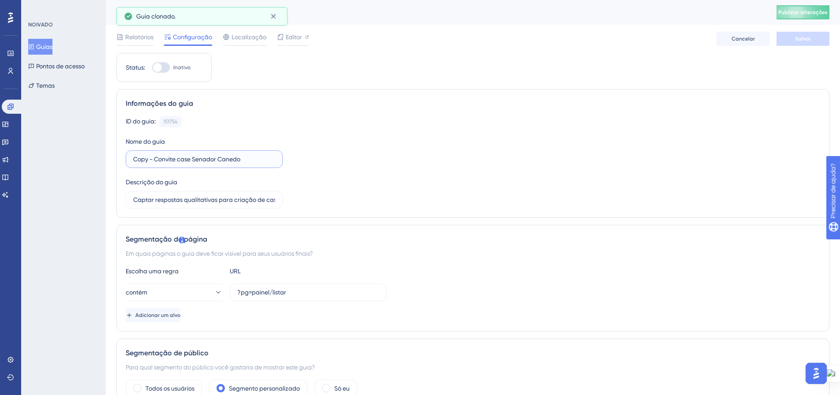
drag, startPoint x: 155, startPoint y: 161, endPoint x: 129, endPoint y: 161, distance: 26.0
click at [129, 161] on label "Copy - Convite case Senador Canedo" at bounding box center [204, 159] width 157 height 18
drag, startPoint x: 189, startPoint y: 159, endPoint x: 229, endPoint y: 163, distance: 40.3
click at [229, 163] on input "Convite case Senador Canedo" at bounding box center [204, 159] width 142 height 10
type input "Convite case Votuporanga"
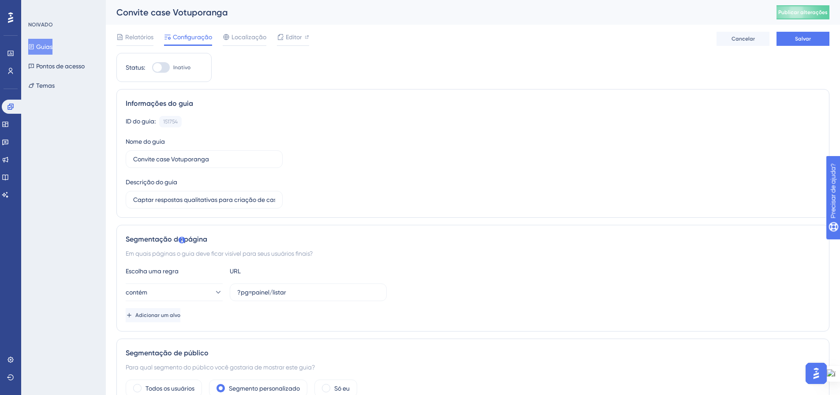
click at [343, 169] on div "ID do guia: 151754 Cópia Nome do guia Convite case Votuporanga Descrição do gui…" at bounding box center [473, 162] width 694 height 93
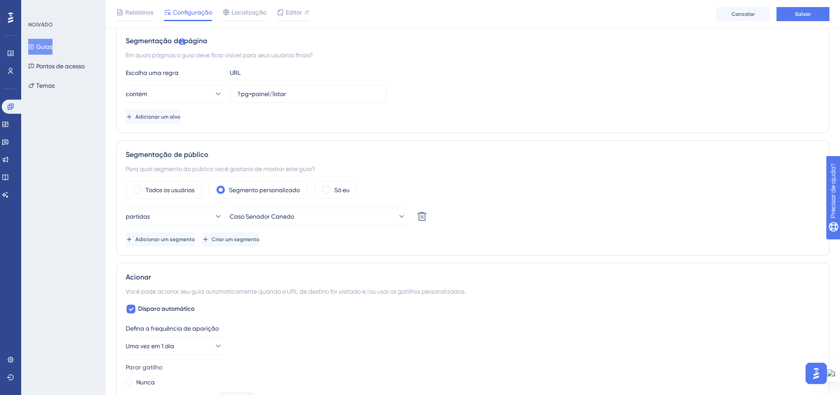
scroll to position [220, 0]
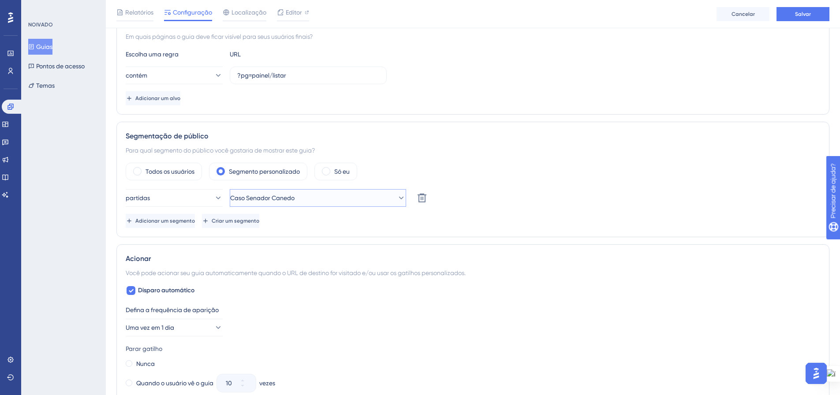
click at [397, 198] on icon at bounding box center [401, 198] width 9 height 9
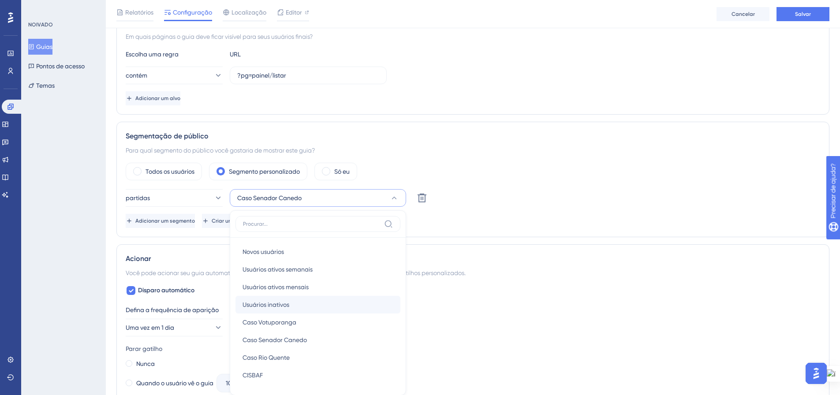
scroll to position [324, 0]
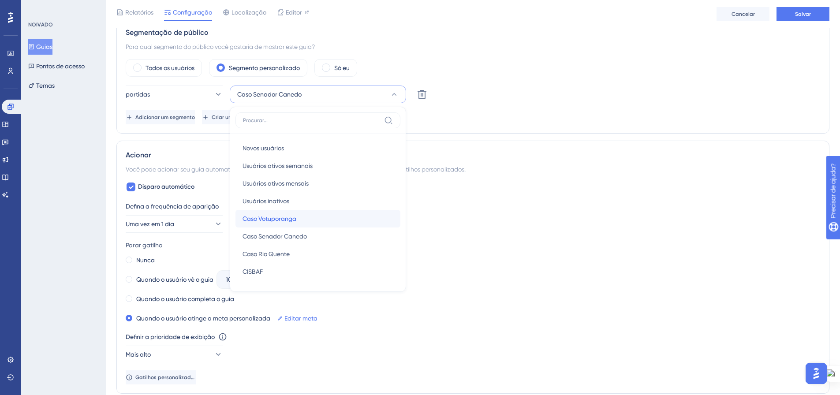
click at [358, 221] on div "Caso Votuporanga Caso Votuporanga" at bounding box center [318, 219] width 151 height 18
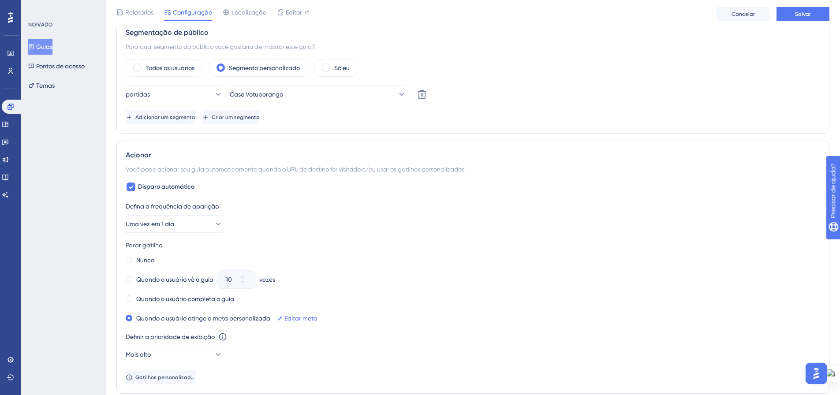
click at [586, 165] on div "Você pode acionar seu guia automaticamente quando o URL de destino for visitado…" at bounding box center [473, 169] width 694 height 11
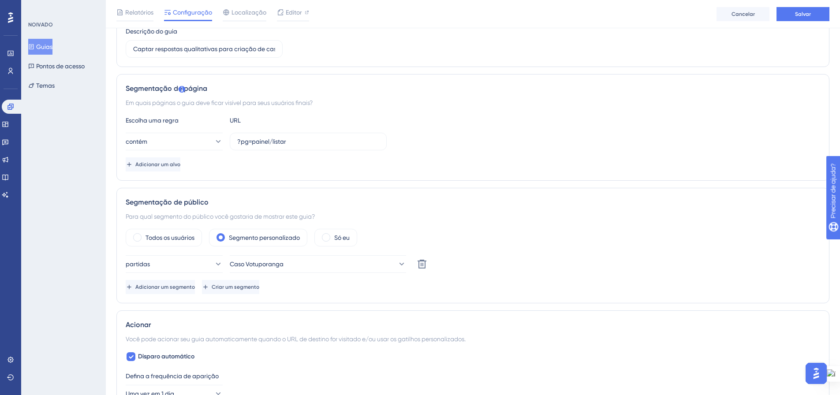
scroll to position [0, 0]
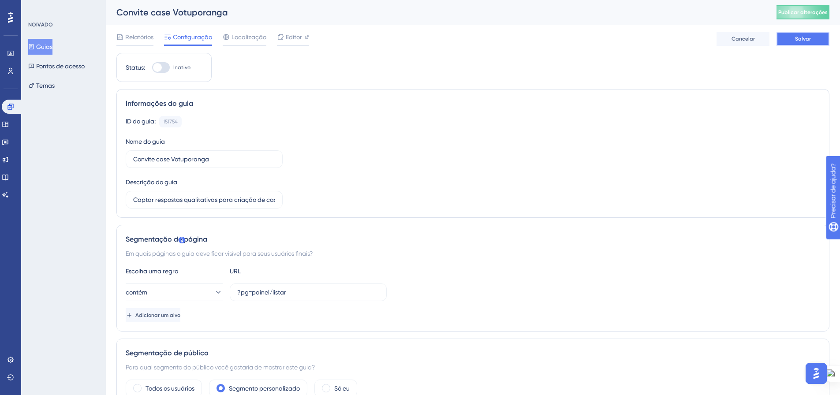
click at [677, 44] on button "Salvar" at bounding box center [803, 39] width 53 height 14
click at [137, 42] on span "Relatórios" at bounding box center [139, 37] width 28 height 11
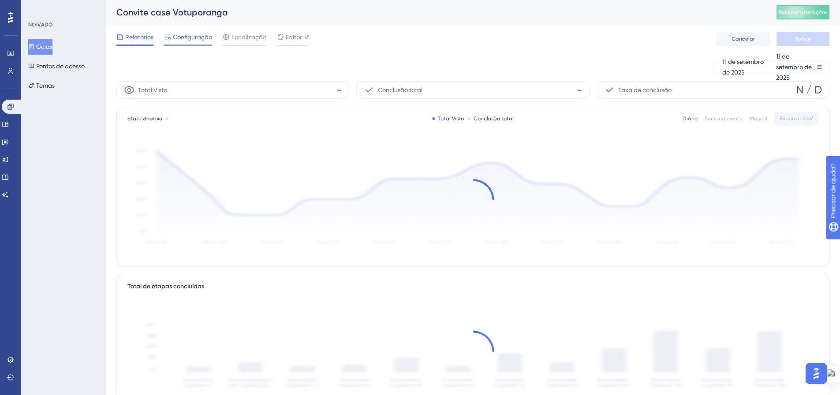
click at [184, 35] on font "Configuração" at bounding box center [192, 37] width 39 height 7
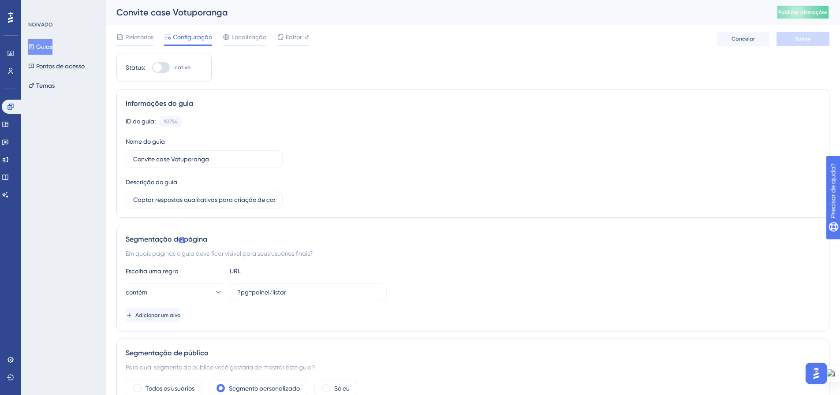
click at [677, 13] on button "Publicar alterações" at bounding box center [803, 12] width 53 height 14
click at [167, 71] on div at bounding box center [161, 67] width 18 height 11
click at [152, 68] on input "Inativo" at bounding box center [152, 67] width 0 height 0
checkbox input "true"
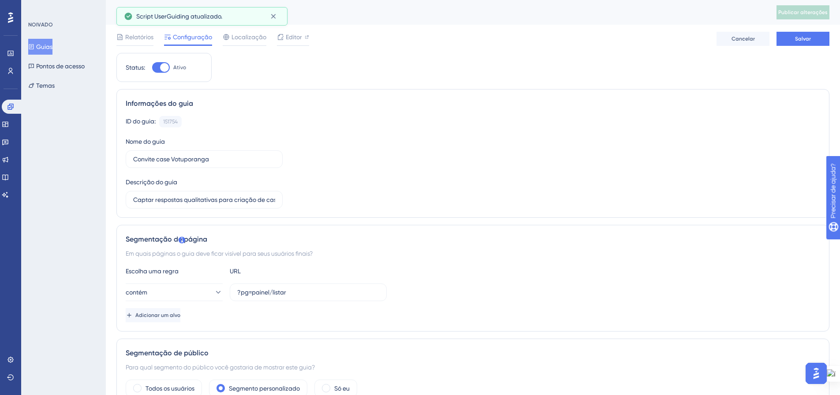
click at [677, 41] on font "Salvar" at bounding box center [803, 39] width 16 height 6
click at [677, 15] on font "Publicar alterações" at bounding box center [802, 12] width 49 height 6
click at [50, 43] on font "Guias" at bounding box center [44, 46] width 16 height 7
